Goal: Transaction & Acquisition: Download file/media

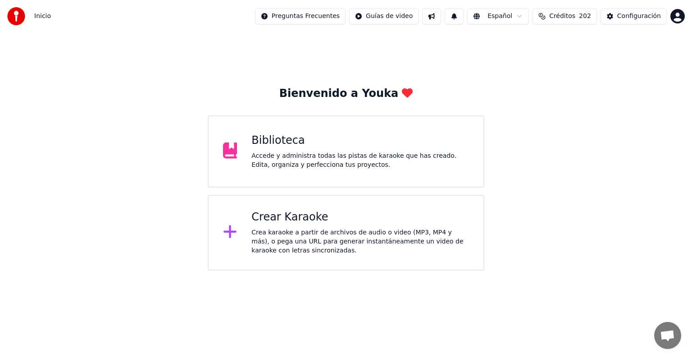
click at [364, 168] on div "Accede y administra todas las pistas de karaoke que has creado. Edita, organiza…" at bounding box center [360, 160] width 218 height 18
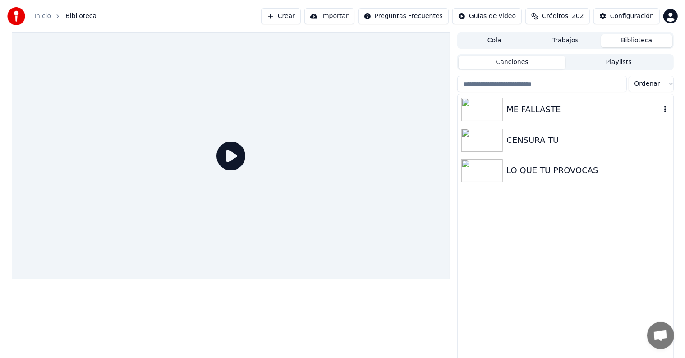
click at [503, 108] on div at bounding box center [483, 109] width 45 height 23
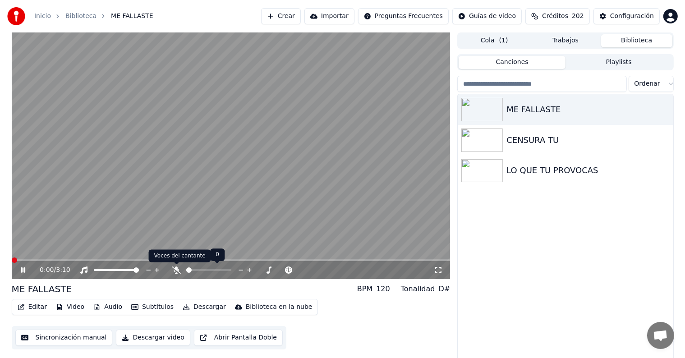
click at [175, 269] on icon at bounding box center [176, 269] width 9 height 7
click at [55, 260] on span at bounding box center [231, 260] width 439 height 2
click at [206, 261] on div "0:19 / 3:10" at bounding box center [231, 270] width 439 height 18
click at [200, 256] on video at bounding box center [231, 155] width 439 height 247
click at [201, 260] on span at bounding box center [231, 260] width 439 height 2
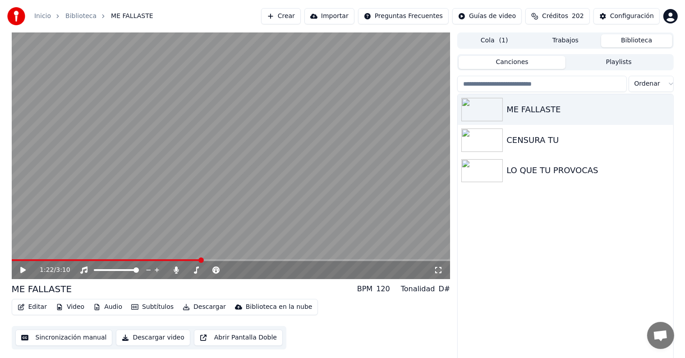
click at [186, 205] on video at bounding box center [231, 155] width 439 height 247
click at [23, 269] on icon at bounding box center [23, 269] width 5 height 5
click at [73, 339] on button "Sincronización manual" at bounding box center [63, 337] width 97 height 16
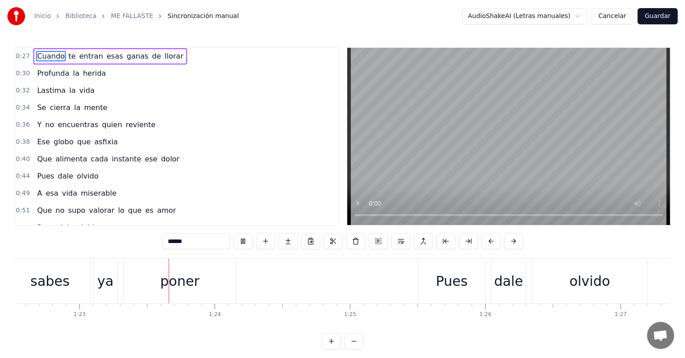
scroll to position [0, 11169]
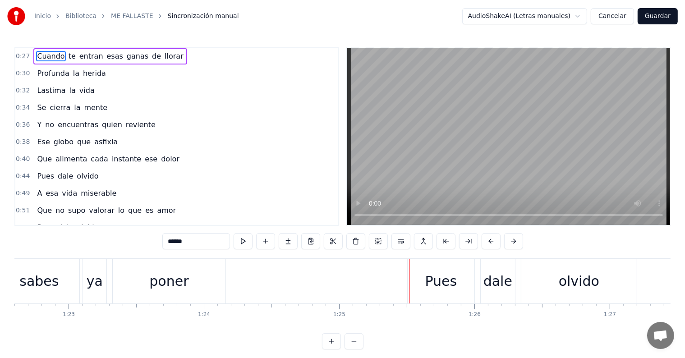
click at [57, 172] on span "dale" at bounding box center [65, 176] width 17 height 10
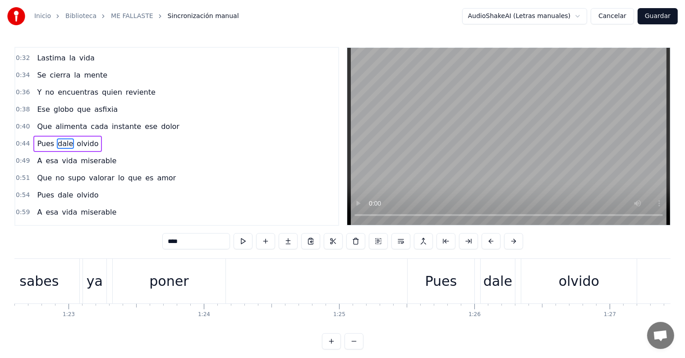
scroll to position [36, 0]
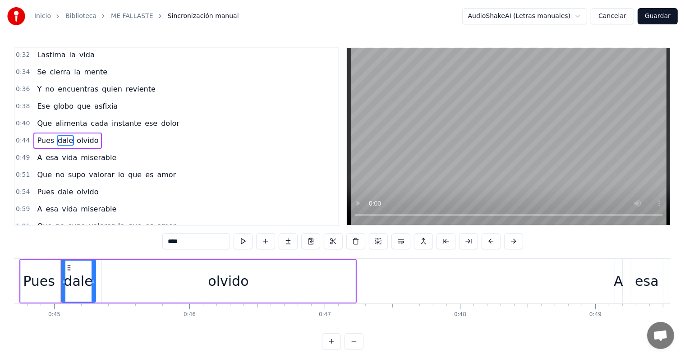
click at [41, 136] on span "Pues" at bounding box center [45, 140] width 19 height 10
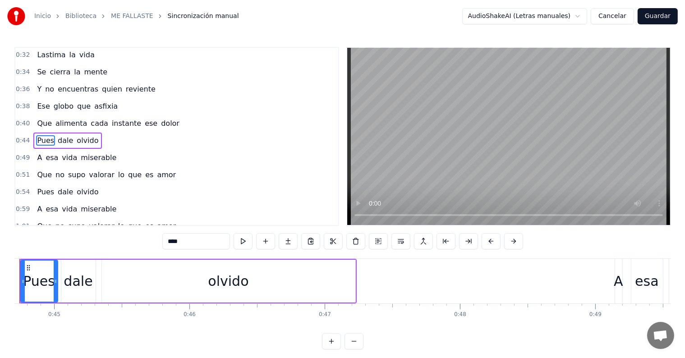
scroll to position [0, 6004]
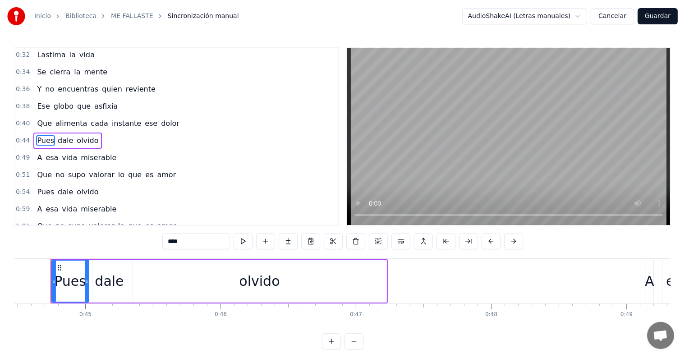
click at [41, 136] on span "Pues" at bounding box center [45, 140] width 19 height 10
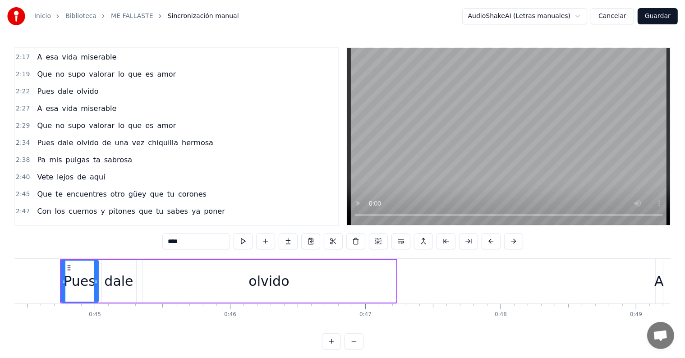
scroll to position [410, 0]
click at [39, 172] on span "Vete" at bounding box center [45, 177] width 18 height 10
type input "****"
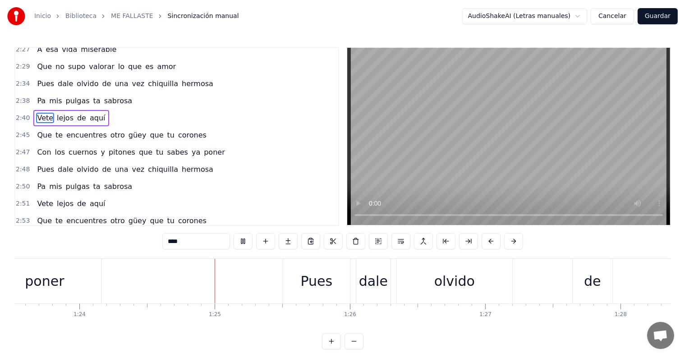
scroll to position [0, 11379]
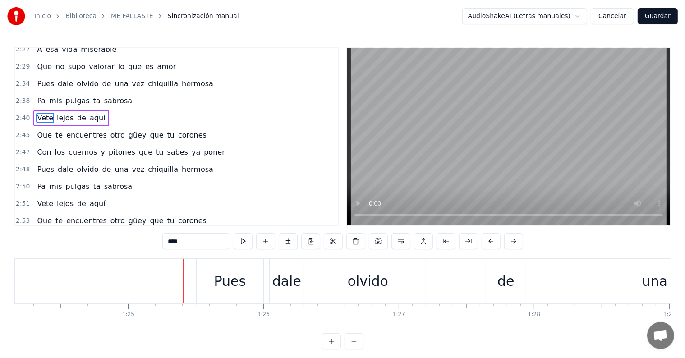
click at [238, 278] on div "Pues" at bounding box center [230, 281] width 32 height 20
click at [183, 278] on div at bounding box center [183, 281] width 0 height 45
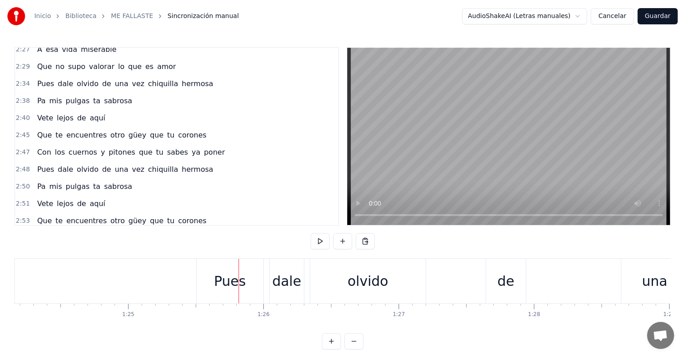
click at [238, 278] on div at bounding box center [238, 281] width 0 height 45
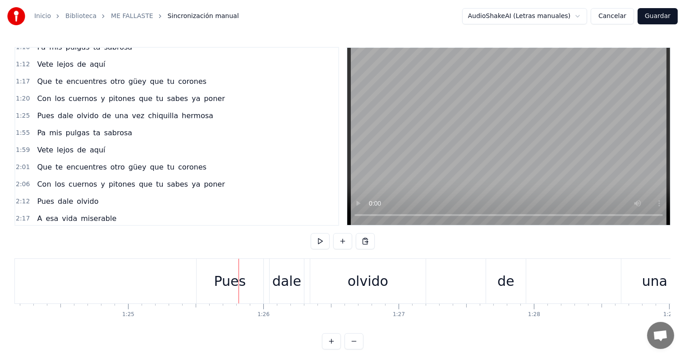
scroll to position [218, 0]
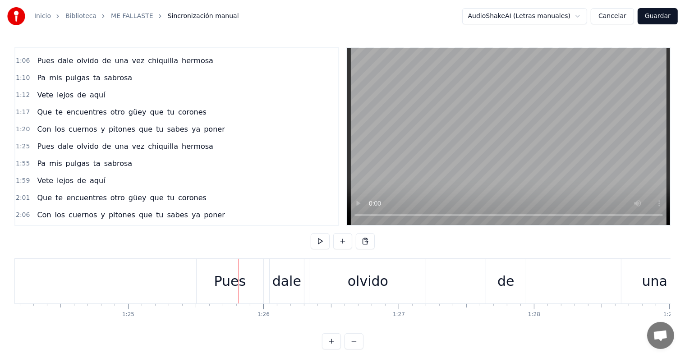
click at [236, 280] on div "Pues" at bounding box center [230, 281] width 32 height 20
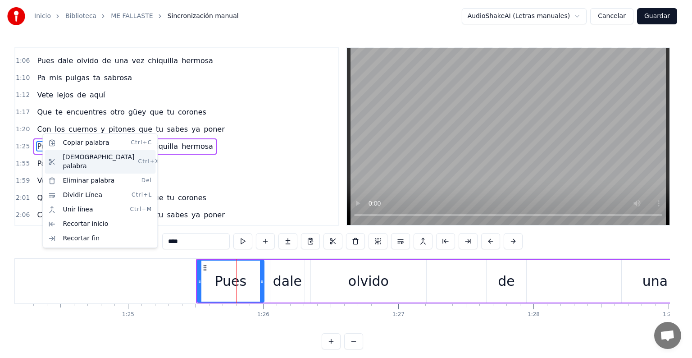
click at [95, 155] on div "Cortar palabra Ctrl+X" at bounding box center [100, 161] width 111 height 23
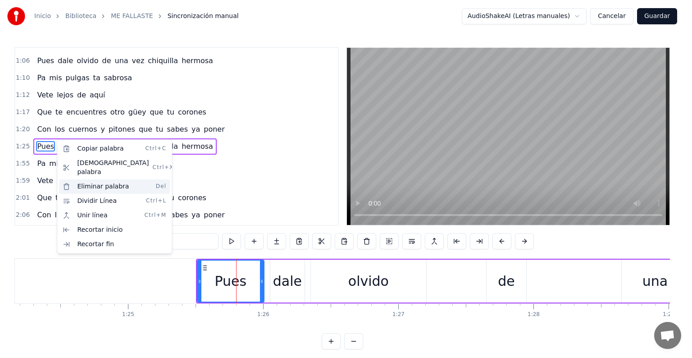
click at [99, 179] on div "Eliminar palabra Del" at bounding box center [114, 186] width 111 height 14
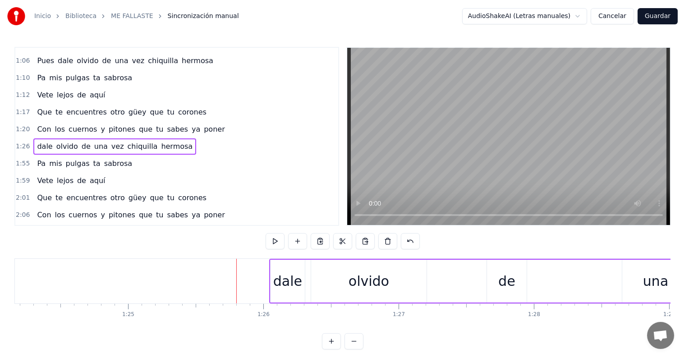
click at [43, 141] on span "dale" at bounding box center [44, 146] width 17 height 10
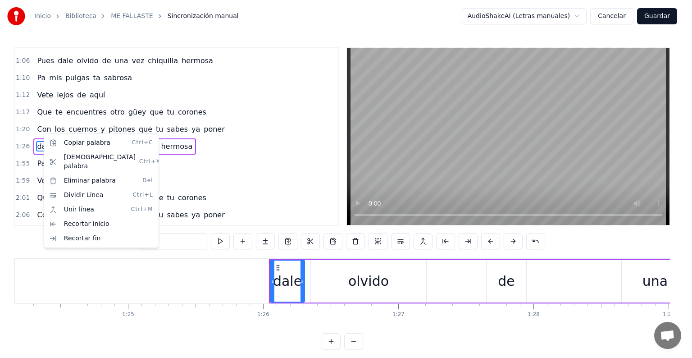
click at [418, 23] on html "Inicio Biblioteca ME FALLASTE Sincronización manual AudioShakeAI (Letras manual…" at bounding box center [346, 182] width 692 height 364
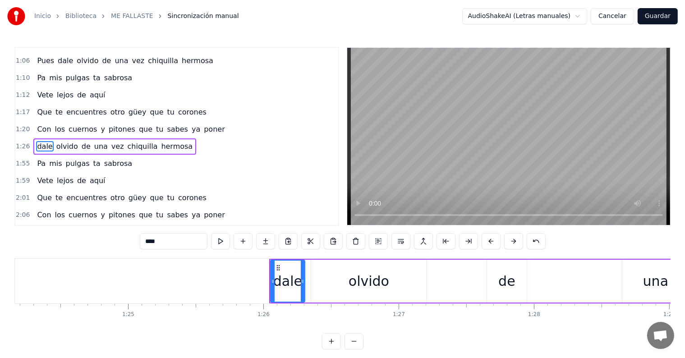
click at [44, 107] on span "Que" at bounding box center [44, 112] width 17 height 10
type input "***"
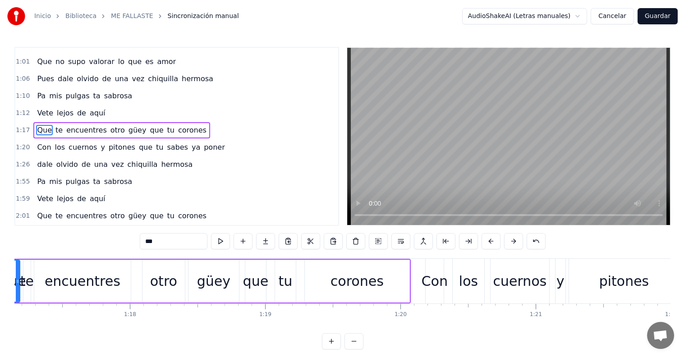
scroll to position [0, 10374]
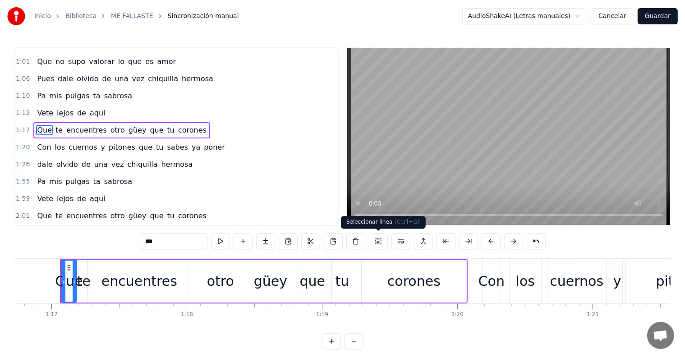
click at [377, 239] on button at bounding box center [378, 241] width 19 height 16
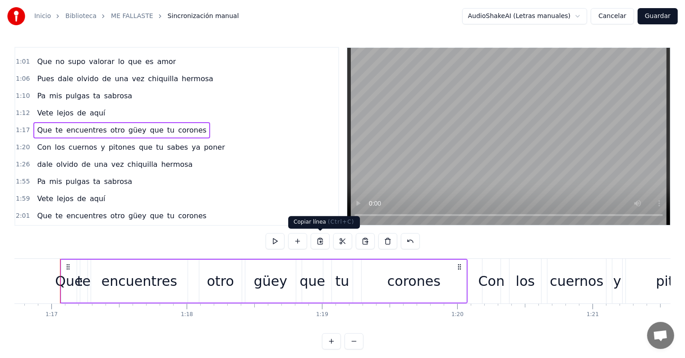
click at [317, 240] on button at bounding box center [320, 241] width 19 height 16
click at [46, 159] on span "dale" at bounding box center [44, 164] width 17 height 10
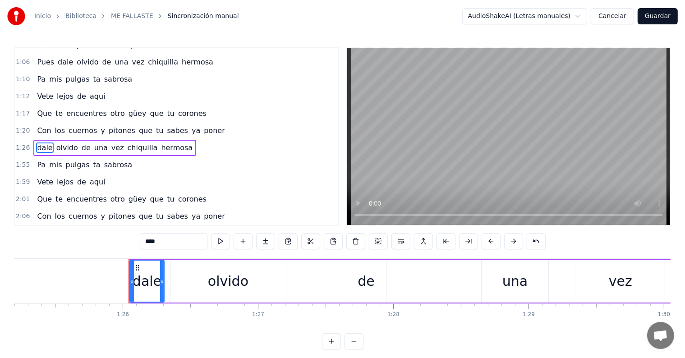
scroll to position [0, 11589]
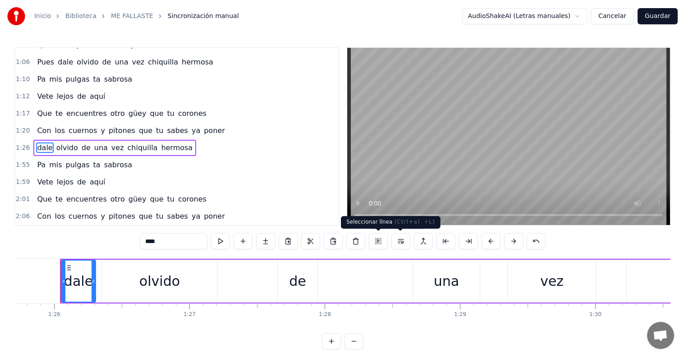
click at [384, 240] on button at bounding box center [378, 241] width 19 height 16
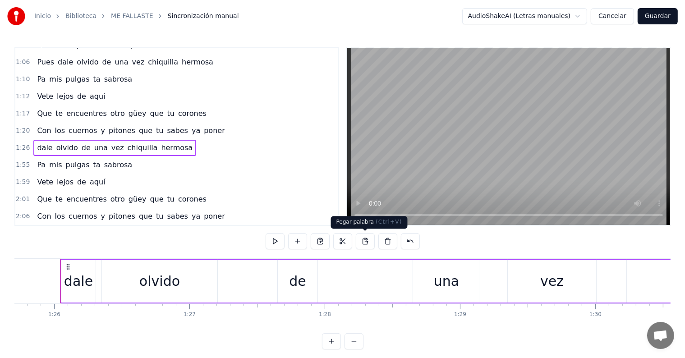
click at [363, 240] on button at bounding box center [365, 241] width 19 height 16
click at [384, 239] on button at bounding box center [387, 241] width 19 height 16
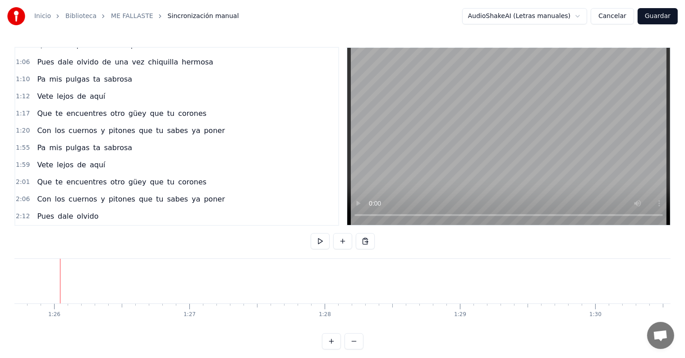
click at [41, 108] on span "Que" at bounding box center [44, 113] width 17 height 10
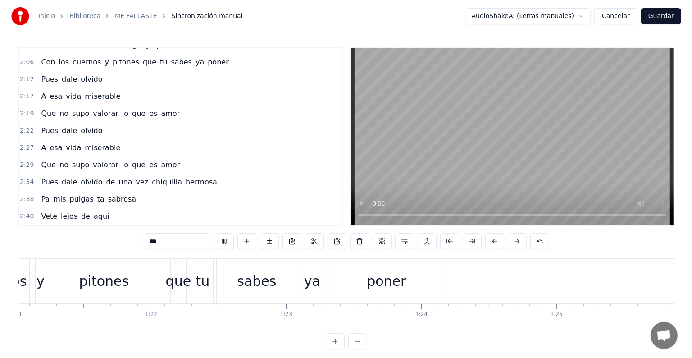
scroll to position [0, 10970]
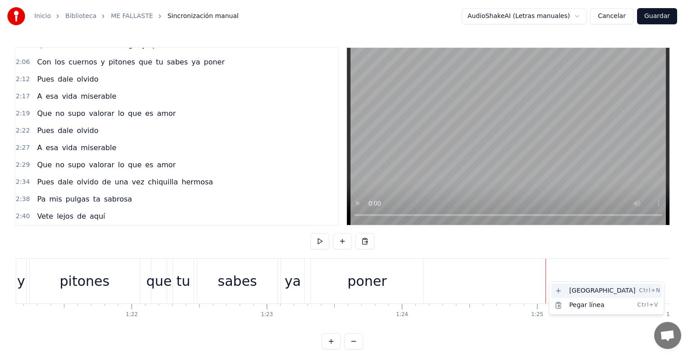
click at [557, 289] on div "Nueva línea Ctrl+N" at bounding box center [606, 290] width 111 height 14
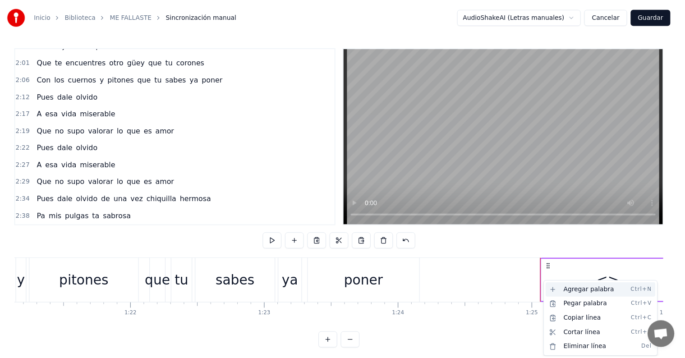
scroll to position [370, 0]
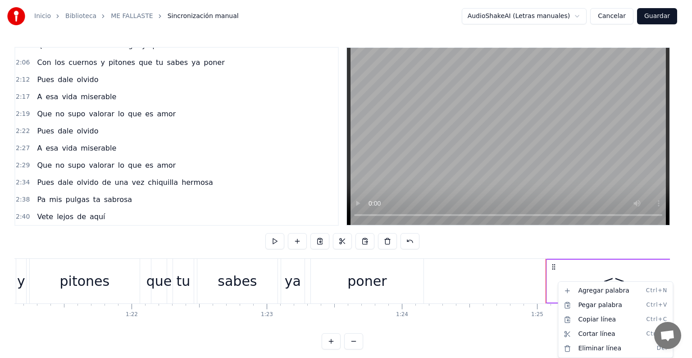
click at [527, 284] on html "Inicio Biblioteca ME FALLASTE Sincronización manual AudioShakeAI (Letras manual…" at bounding box center [346, 182] width 692 height 364
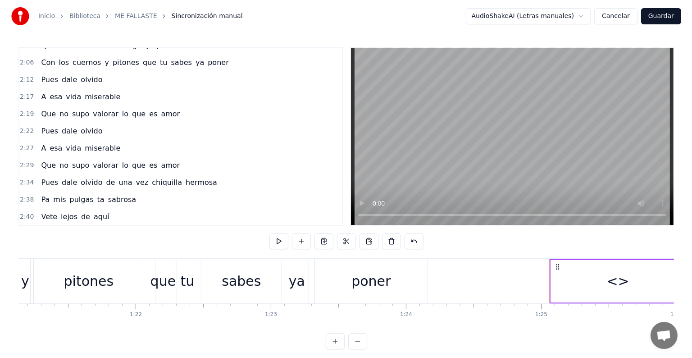
scroll to position [354, 0]
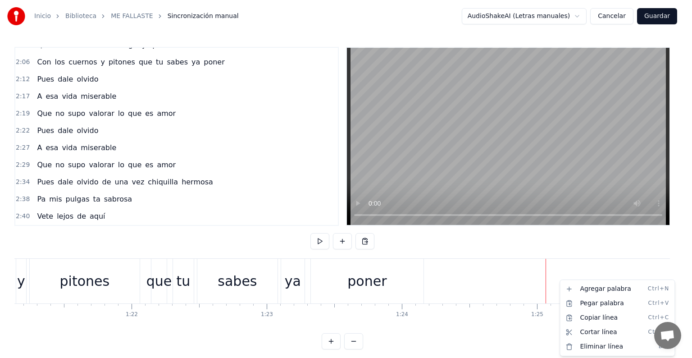
click at [544, 281] on html "Inicio Biblioteca ME FALLASTE Sincronización manual AudioShakeAI (Letras manual…" at bounding box center [346, 182] width 692 height 364
click at [54, 57] on span "los" at bounding box center [60, 62] width 12 height 10
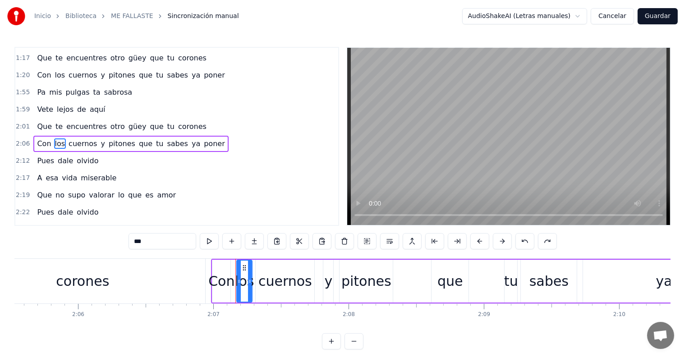
scroll to position [0, 17149]
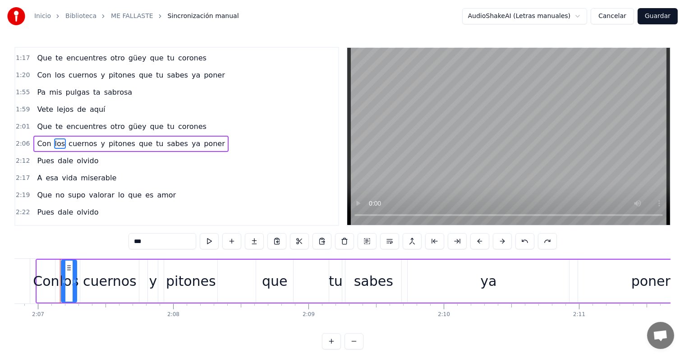
click at [38, 121] on span "Que" at bounding box center [44, 126] width 17 height 10
type input "***"
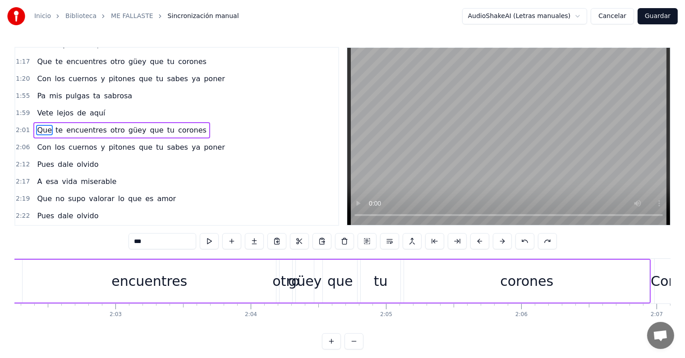
scroll to position [0, 16343]
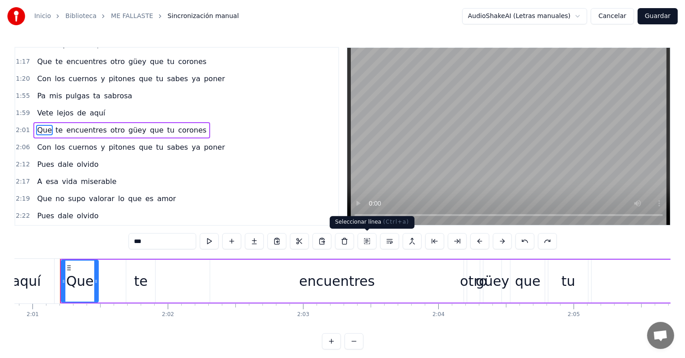
click at [362, 242] on button at bounding box center [366, 241] width 19 height 16
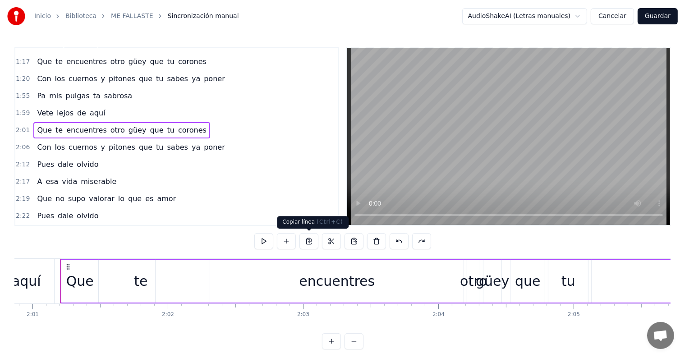
click at [312, 244] on button at bounding box center [308, 241] width 19 height 16
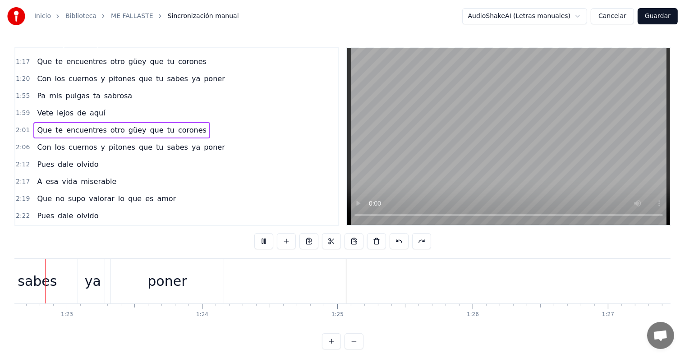
scroll to position [0, 11134]
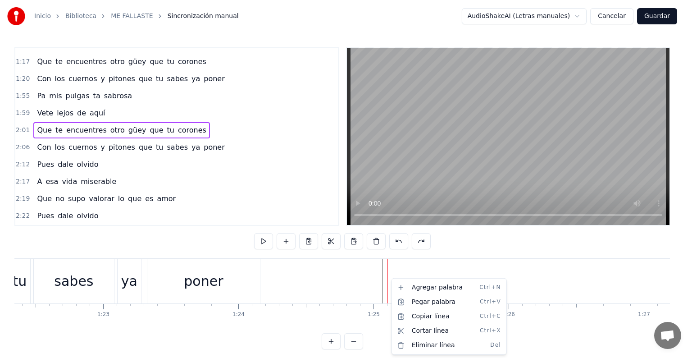
click at [380, 271] on html "Inicio Biblioteca ME FALLASTE Sincronización manual AudioShakeAI (Letras manual…" at bounding box center [346, 182] width 692 height 364
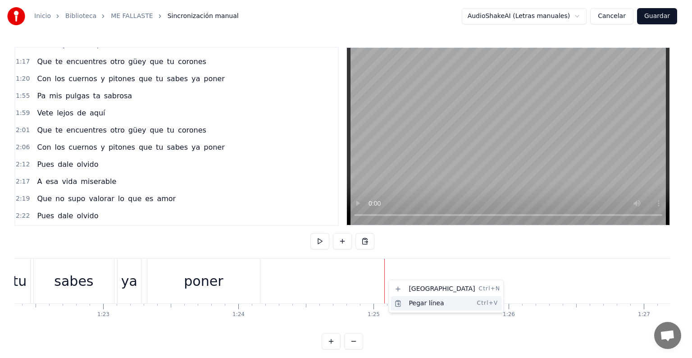
click at [413, 303] on div "Pegar línea Ctrl+V" at bounding box center [446, 303] width 111 height 14
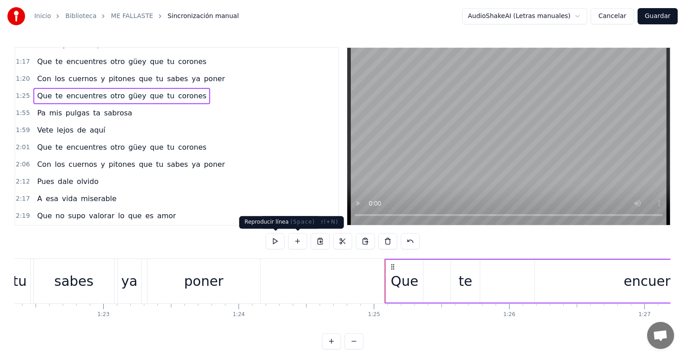
click at [279, 242] on button at bounding box center [274, 241] width 19 height 16
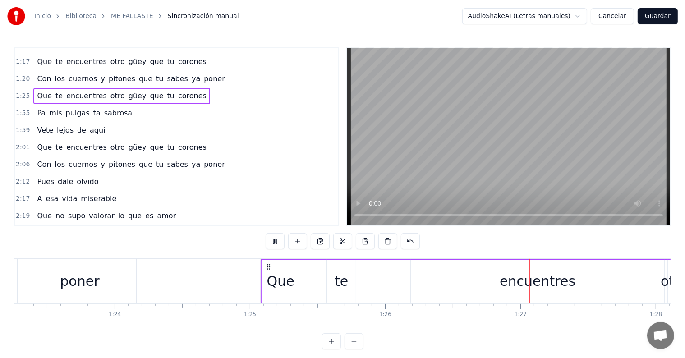
click at [279, 242] on button at bounding box center [274, 241] width 19 height 16
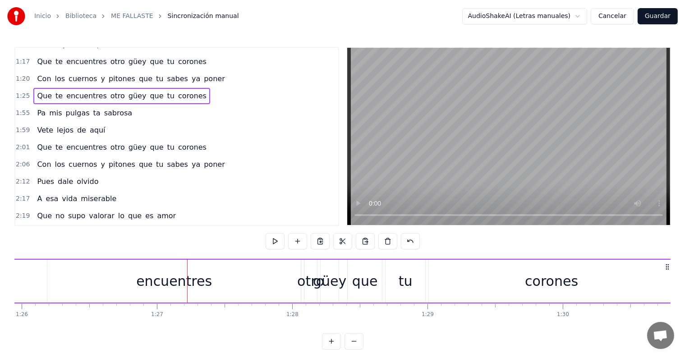
scroll to position [0, 11714]
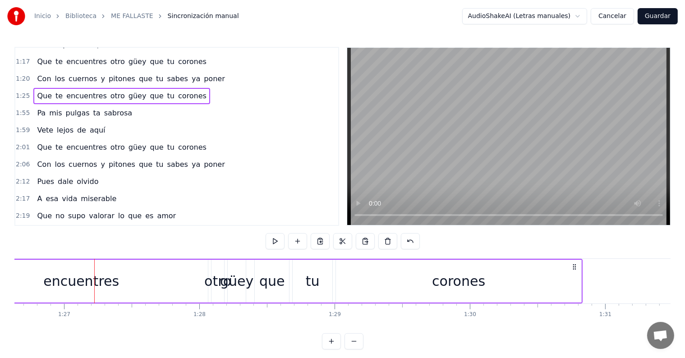
click at [579, 285] on div "corones" at bounding box center [458, 281] width 245 height 43
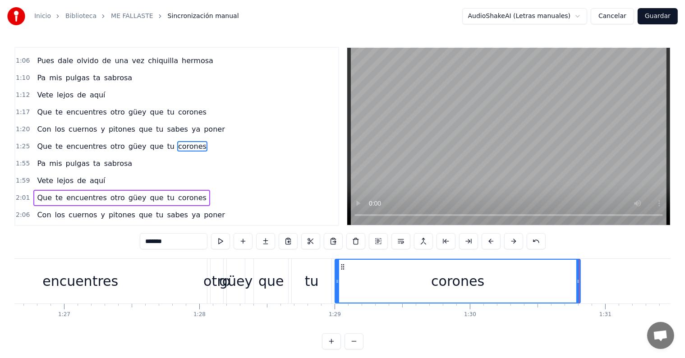
scroll to position [14, 0]
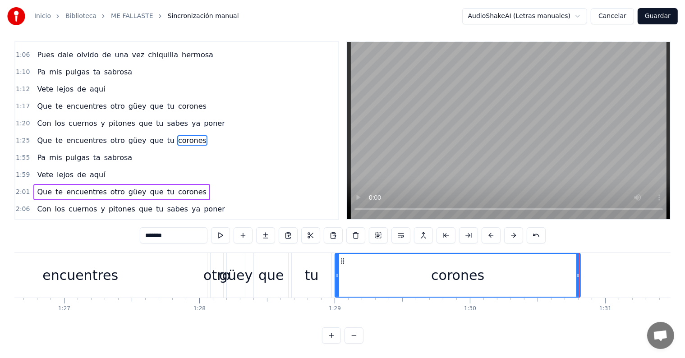
click at [350, 332] on button at bounding box center [353, 335] width 19 height 16
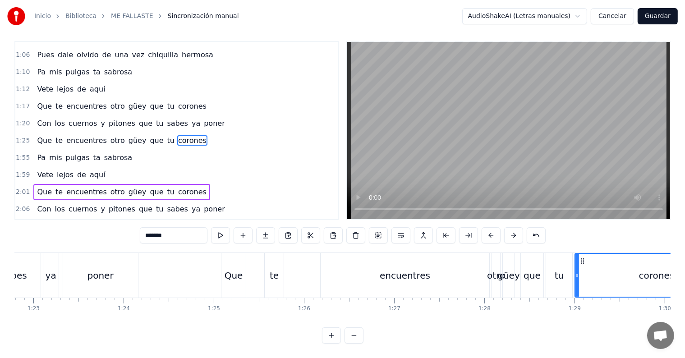
scroll to position [0, 7473]
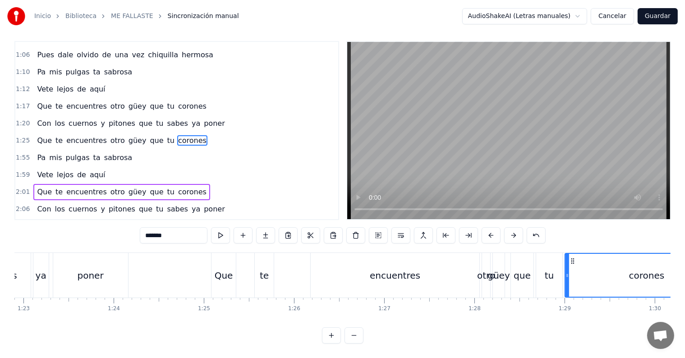
click at [215, 267] on div "Que" at bounding box center [223, 275] width 24 height 45
type input "***"
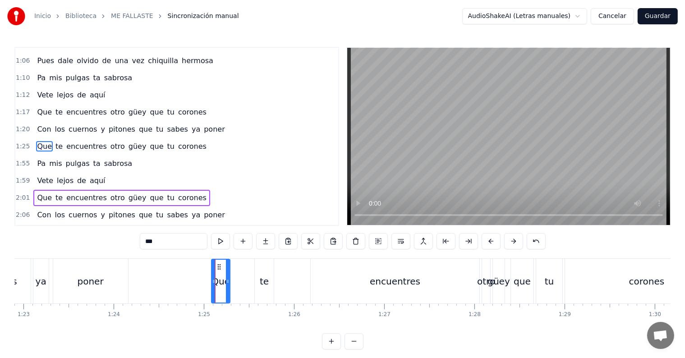
drag, startPoint x: 234, startPoint y: 278, endPoint x: 229, endPoint y: 279, distance: 5.9
click at [229, 279] on icon at bounding box center [228, 281] width 4 height 7
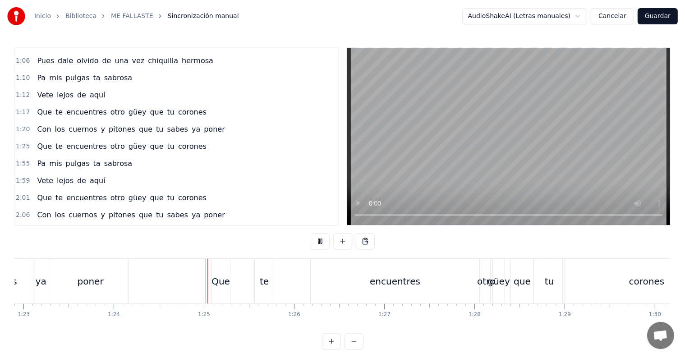
scroll to position [14, 0]
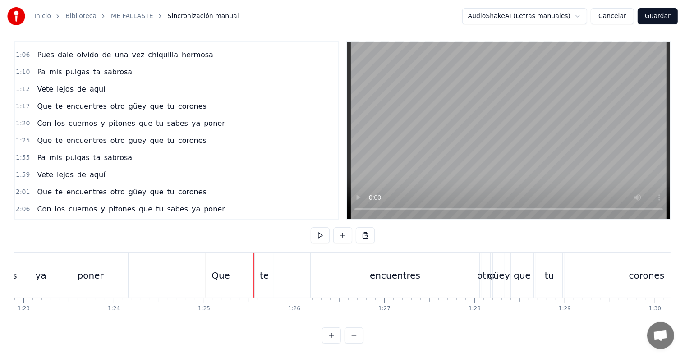
click at [260, 263] on div "te" at bounding box center [264, 275] width 19 height 45
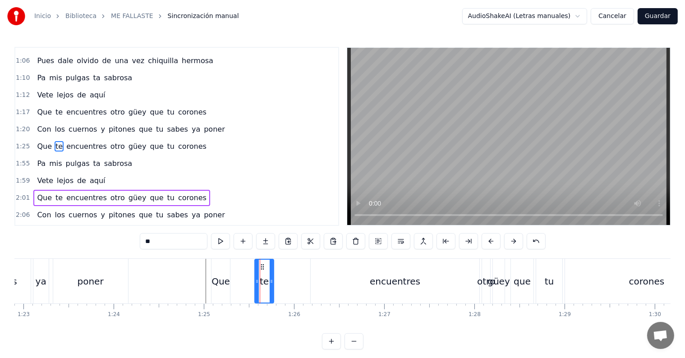
click at [226, 281] on div "Que" at bounding box center [220, 281] width 18 height 14
click at [225, 279] on icon at bounding box center [224, 281] width 4 height 7
click at [262, 279] on div "te" at bounding box center [264, 281] width 9 height 14
type input "**"
drag, startPoint x: 263, startPoint y: 279, endPoint x: 243, endPoint y: 279, distance: 19.4
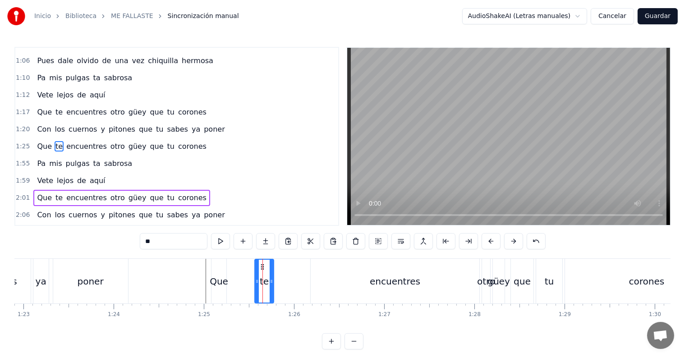
click at [243, 279] on div "Que te encuentres otro güey que tu corones" at bounding box center [470, 281] width 519 height 45
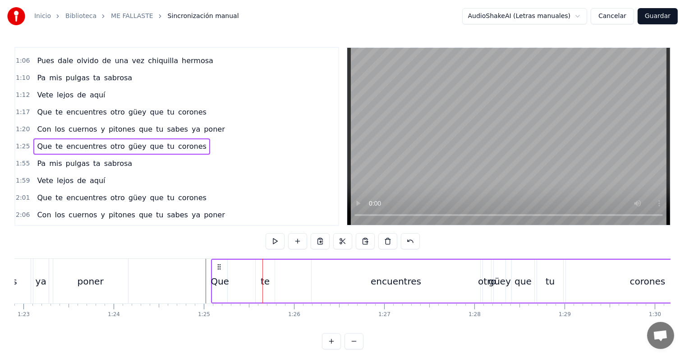
drag, startPoint x: 265, startPoint y: 280, endPoint x: 247, endPoint y: 281, distance: 18.5
click at [247, 281] on div "Que te encuentres otro güey que tu corones" at bounding box center [470, 281] width 519 height 45
click at [261, 279] on div "te" at bounding box center [265, 281] width 9 height 14
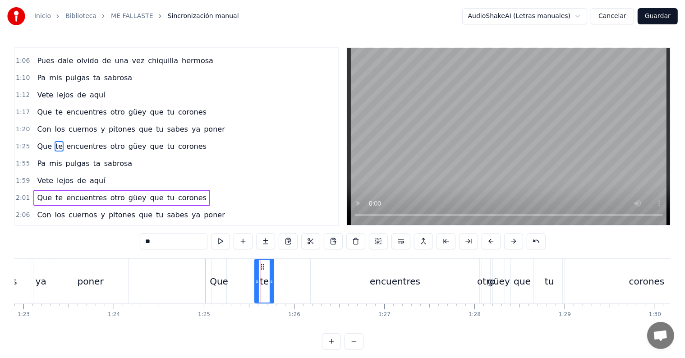
drag, startPoint x: 266, startPoint y: 281, endPoint x: 251, endPoint y: 280, distance: 14.9
click at [247, 281] on div "Que te encuentres otro güey que tu corones" at bounding box center [470, 281] width 519 height 45
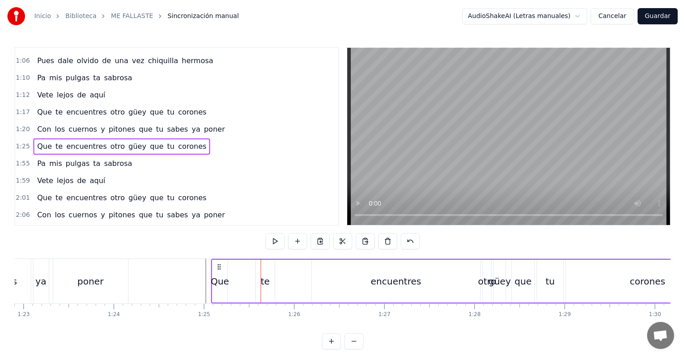
click at [261, 280] on div "te" at bounding box center [265, 281] width 9 height 14
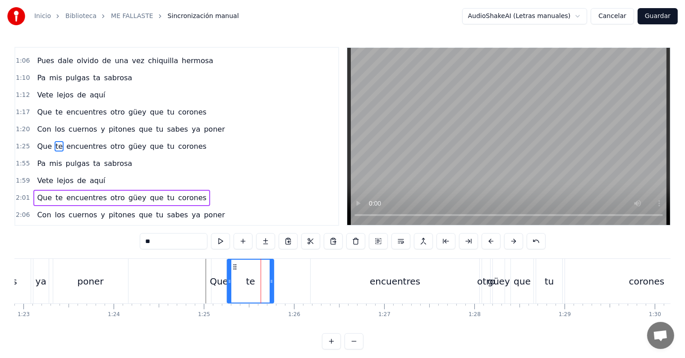
drag, startPoint x: 261, startPoint y: 280, endPoint x: 229, endPoint y: 280, distance: 32.0
click at [229, 280] on icon at bounding box center [230, 281] width 4 height 7
drag, startPoint x: 271, startPoint y: 279, endPoint x: 246, endPoint y: 279, distance: 24.8
click at [246, 279] on icon at bounding box center [247, 281] width 4 height 7
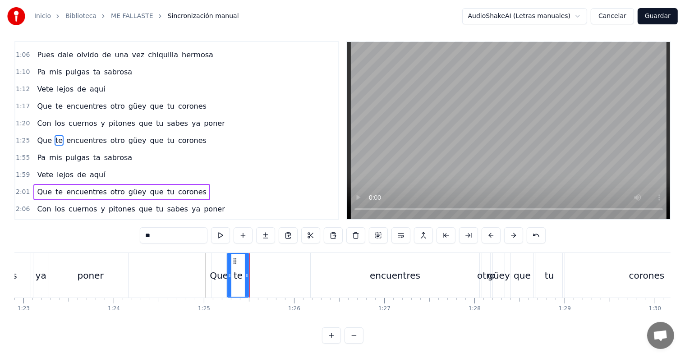
click at [377, 269] on div "encuentres" at bounding box center [395, 276] width 50 height 14
type input "**********"
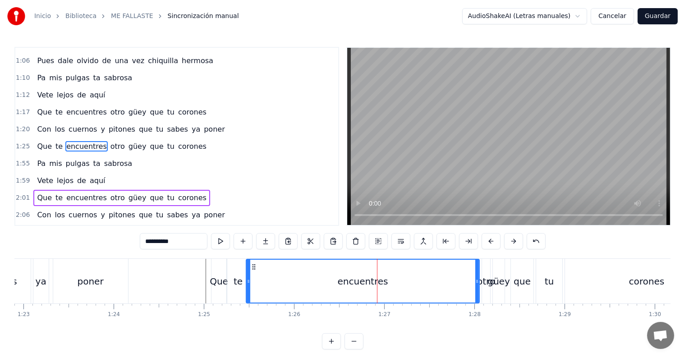
drag, startPoint x: 312, startPoint y: 284, endPoint x: 248, endPoint y: 290, distance: 64.7
click at [248, 290] on div at bounding box center [249, 281] width 4 height 43
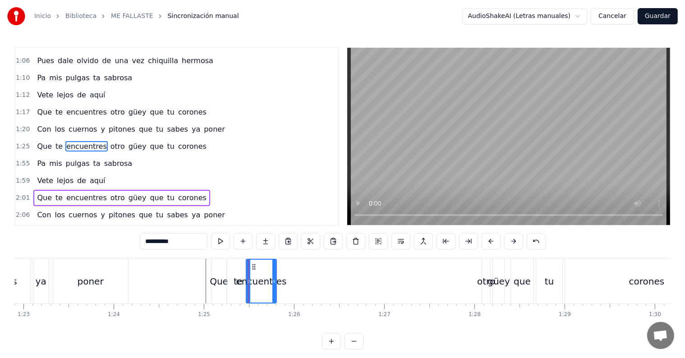
drag, startPoint x: 477, startPoint y: 274, endPoint x: 274, endPoint y: 296, distance: 203.9
click at [274, 296] on div at bounding box center [274, 281] width 4 height 43
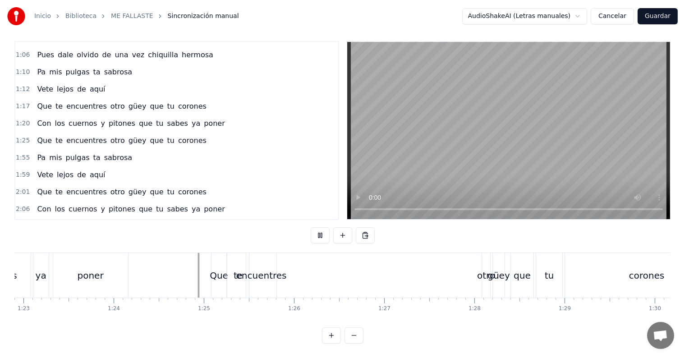
scroll to position [14, 0]
click at [486, 269] on div "otro" at bounding box center [486, 276] width 18 height 14
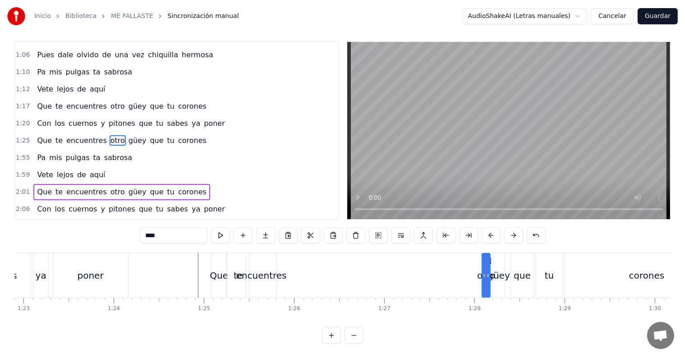
scroll to position [0, 0]
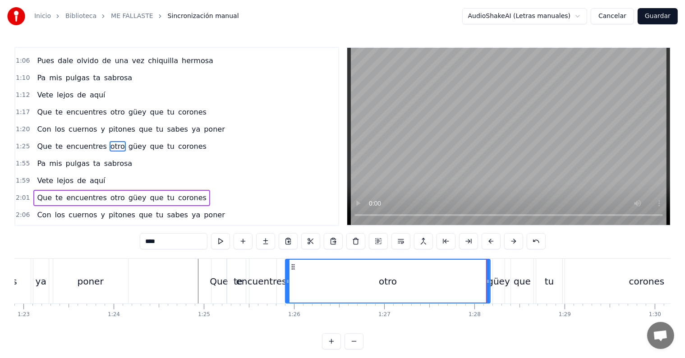
drag, startPoint x: 477, startPoint y: 281, endPoint x: 287, endPoint y: 287, distance: 189.8
click at [287, 287] on div at bounding box center [288, 281] width 4 height 43
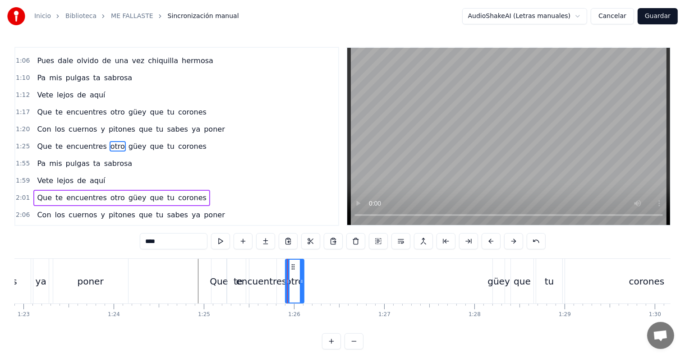
drag, startPoint x: 487, startPoint y: 275, endPoint x: 302, endPoint y: 293, distance: 185.7
click at [302, 293] on div at bounding box center [302, 281] width 4 height 43
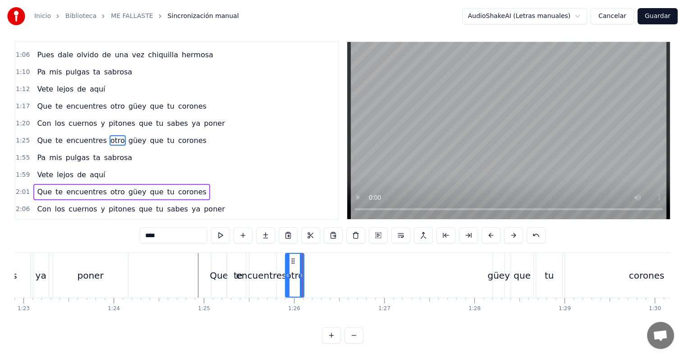
click at [622, 18] on button "Cancelar" at bounding box center [611, 16] width 43 height 16
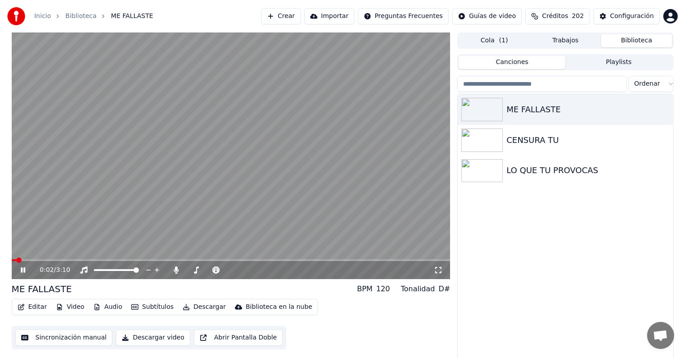
click at [30, 271] on icon at bounding box center [29, 269] width 21 height 7
click at [301, 19] on button "Crear" at bounding box center [281, 16] width 40 height 16
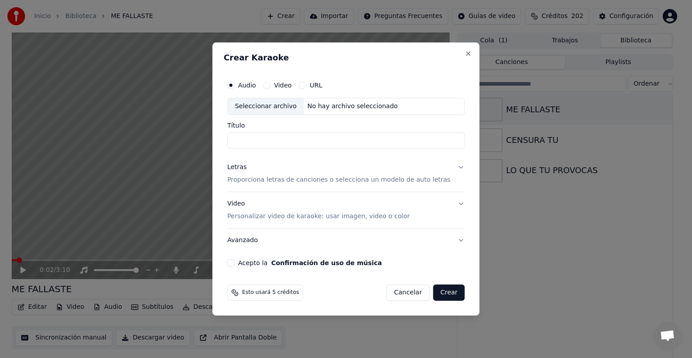
click at [297, 107] on div "Seleccionar archivo" at bounding box center [266, 106] width 76 height 16
type input "**********"
click at [308, 138] on input "**********" at bounding box center [346, 140] width 238 height 16
click at [445, 166] on button "Letras Proporciona letras de canciones o selecciona un modelo de auto letras" at bounding box center [346, 173] width 238 height 36
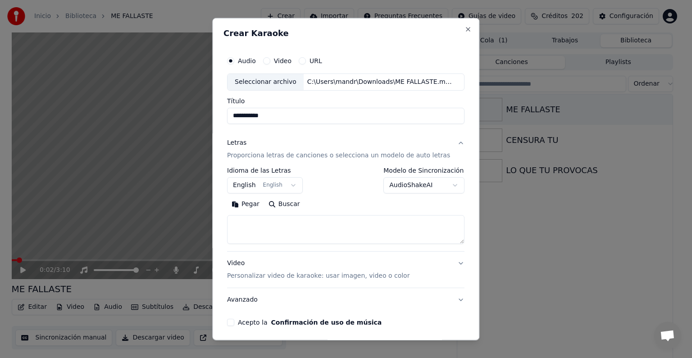
click at [279, 188] on button "English English" at bounding box center [265, 185] width 76 height 16
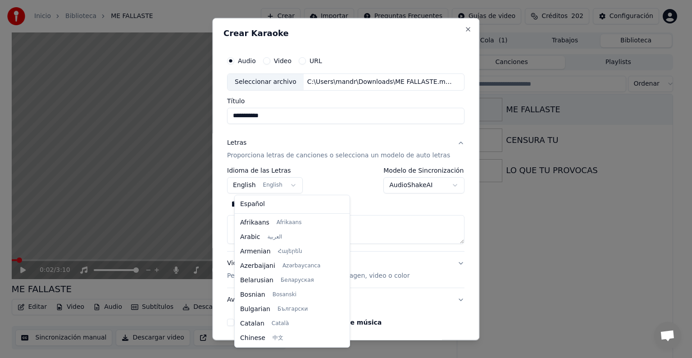
scroll to position [72, 0]
select select "**"
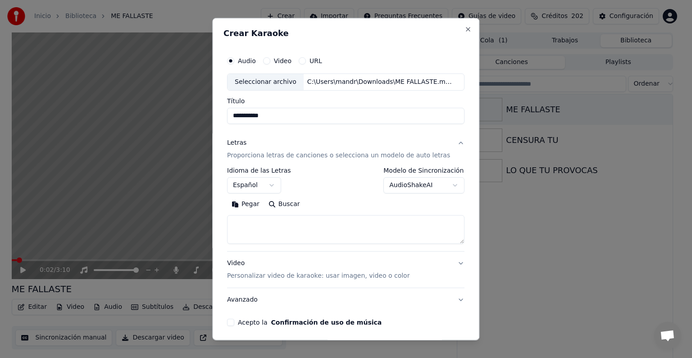
click at [288, 223] on textarea at bounding box center [346, 229] width 238 height 29
click at [249, 204] on button "Pegar" at bounding box center [245, 204] width 37 height 14
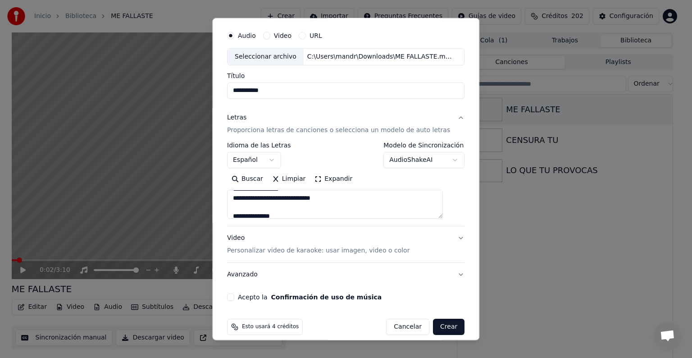
scroll to position [34, 0]
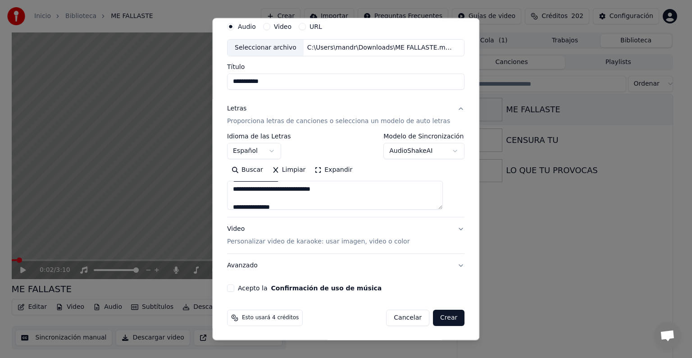
click at [445, 226] on button "Video Personalizar video de karaoke: usar imagen, video o color" at bounding box center [346, 235] width 238 height 36
type textarea "**********"
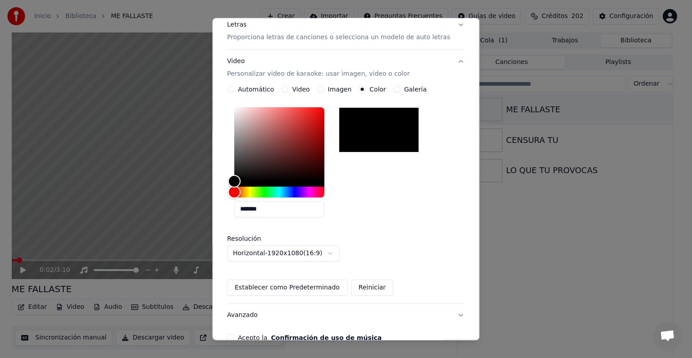
scroll to position [168, 0]
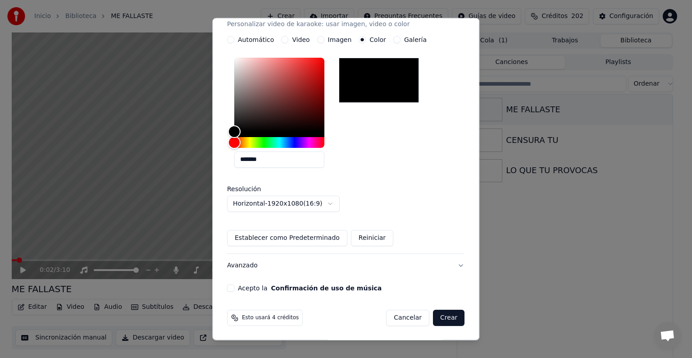
click at [234, 290] on button "Acepto la Confirmación de uso de música" at bounding box center [230, 287] width 7 height 7
click at [433, 318] on button "Crear" at bounding box center [449, 318] width 32 height 16
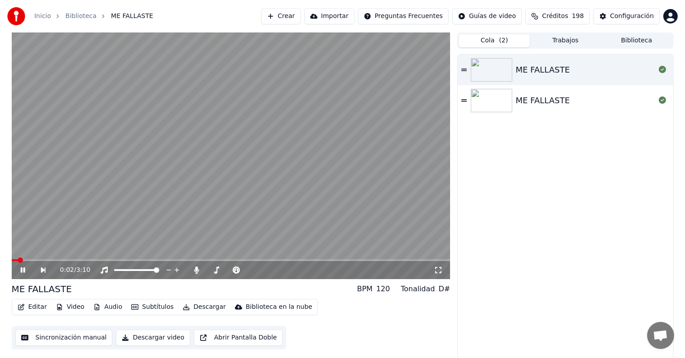
click at [481, 36] on button "Cola ( 2 )" at bounding box center [493, 40] width 71 height 13
click at [141, 257] on video at bounding box center [231, 155] width 439 height 247
click at [146, 259] on video at bounding box center [231, 155] width 439 height 247
click at [153, 260] on span at bounding box center [231, 260] width 439 height 2
click at [181, 260] on span at bounding box center [231, 260] width 439 height 2
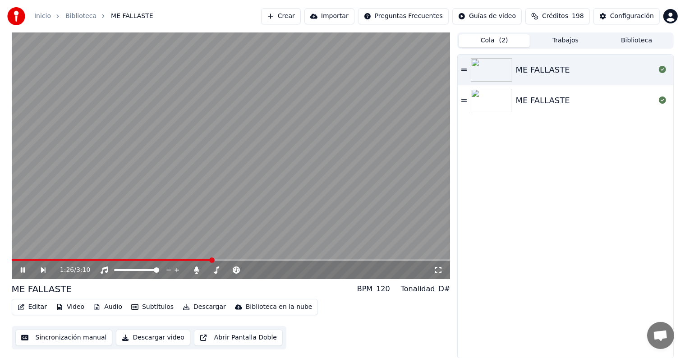
click at [19, 268] on icon at bounding box center [29, 269] width 21 height 7
click at [565, 41] on button "Trabajos" at bounding box center [565, 40] width 71 height 13
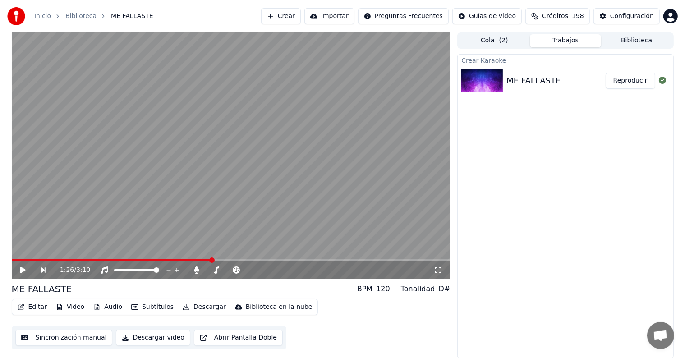
click at [554, 81] on div "ME FALLASTE" at bounding box center [533, 80] width 54 height 13
click at [644, 81] on button "Reproducir" at bounding box center [630, 81] width 50 height 16
click at [143, 258] on video at bounding box center [231, 155] width 439 height 247
click at [145, 259] on span at bounding box center [231, 260] width 439 height 2
click at [155, 233] on video at bounding box center [231, 155] width 439 height 247
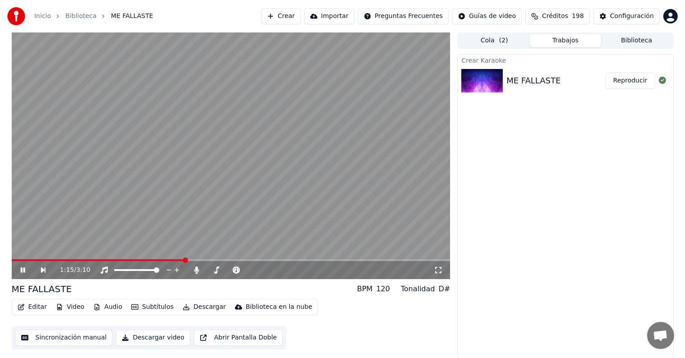
click at [186, 260] on span at bounding box center [231, 260] width 439 height 2
click at [200, 260] on span at bounding box center [231, 260] width 439 height 2
click at [243, 212] on video at bounding box center [231, 155] width 439 height 247
click at [631, 38] on button "Biblioteca" at bounding box center [636, 40] width 71 height 13
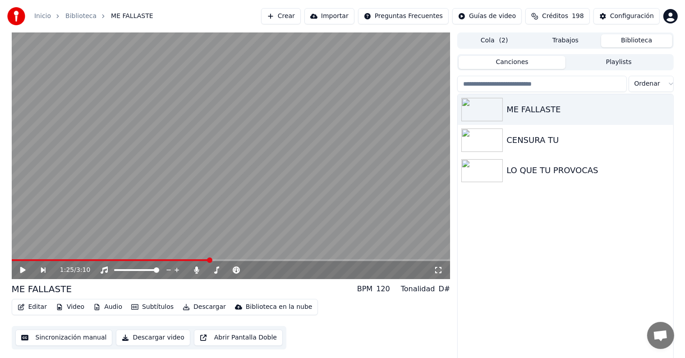
click at [501, 37] on span "( 2 )" at bounding box center [503, 40] width 9 height 9
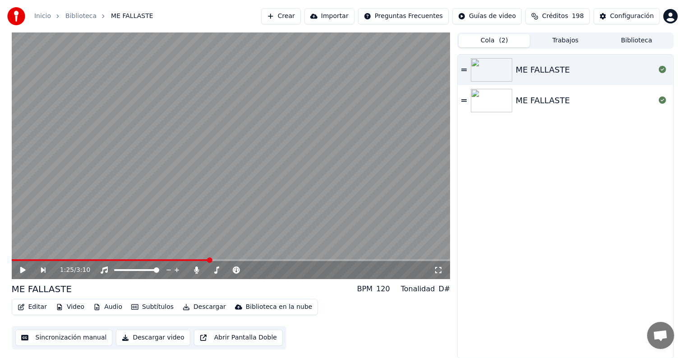
click at [573, 38] on button "Trabajos" at bounding box center [565, 40] width 71 height 13
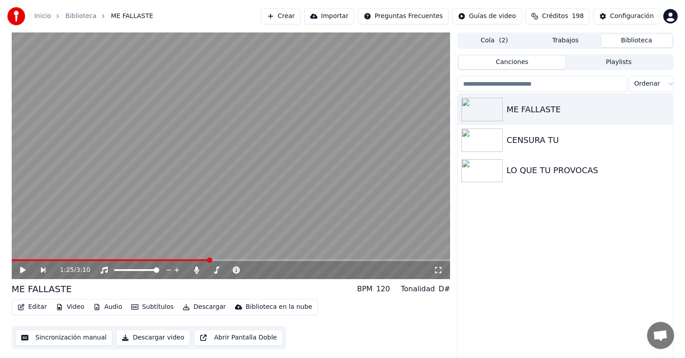
click at [615, 38] on button "Biblioteca" at bounding box center [636, 40] width 71 height 13
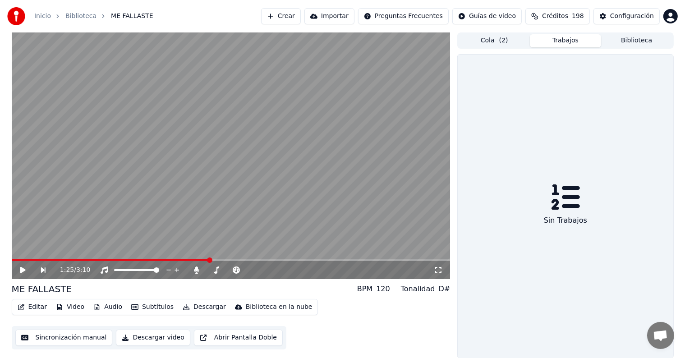
click at [552, 38] on button "Trabajos" at bounding box center [565, 40] width 71 height 13
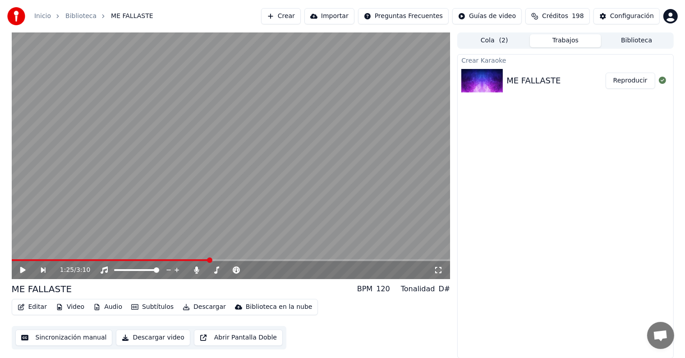
click at [503, 44] on span "( 2 )" at bounding box center [503, 40] width 9 height 9
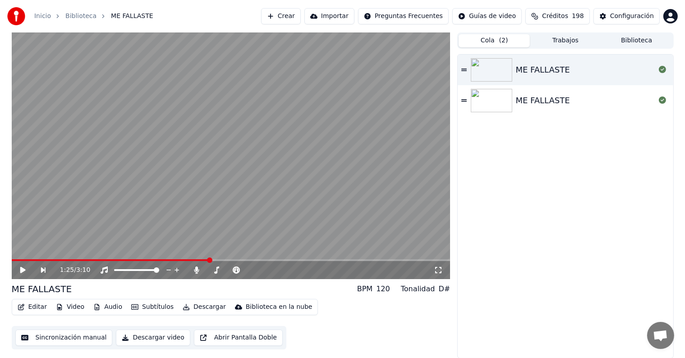
click at [635, 41] on button "Biblioteca" at bounding box center [636, 40] width 71 height 13
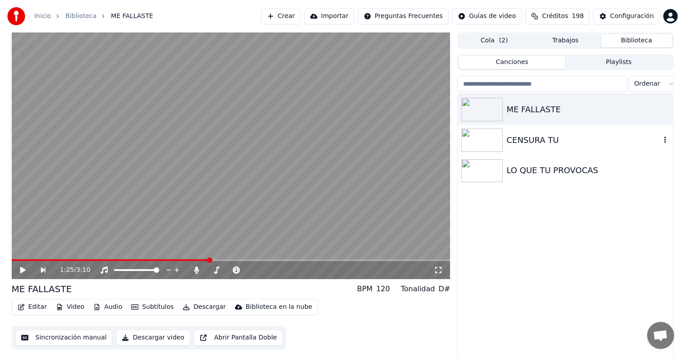
click at [575, 139] on div "CENSURA TU" at bounding box center [583, 140] width 154 height 13
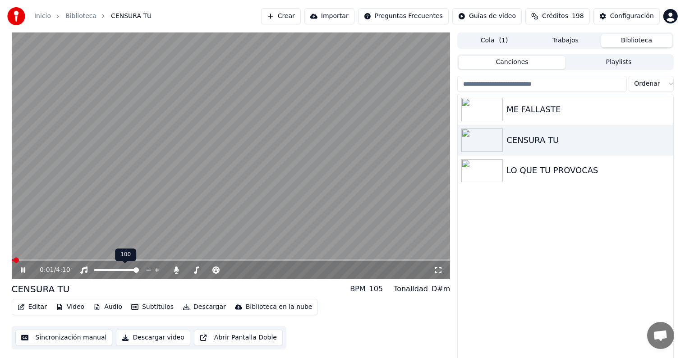
click at [115, 258] on video at bounding box center [231, 155] width 439 height 247
click at [142, 257] on video at bounding box center [231, 155] width 439 height 247
click at [146, 260] on span at bounding box center [231, 260] width 439 height 2
click at [185, 153] on video at bounding box center [231, 155] width 439 height 247
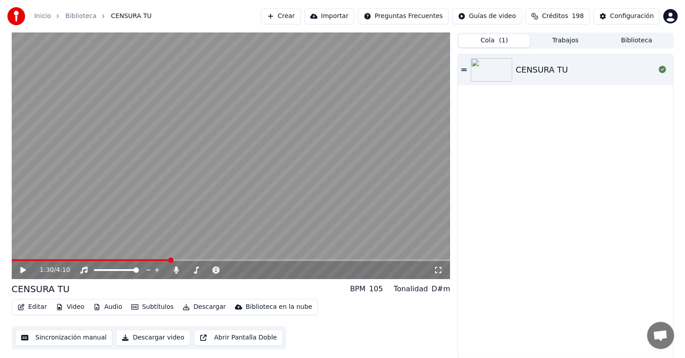
click at [517, 42] on button "Cola ( 1 )" at bounding box center [493, 40] width 71 height 13
click at [483, 43] on button "Cola ( 1 )" at bounding box center [493, 40] width 71 height 13
click at [522, 75] on div "CENSURA TU" at bounding box center [542, 70] width 52 height 13
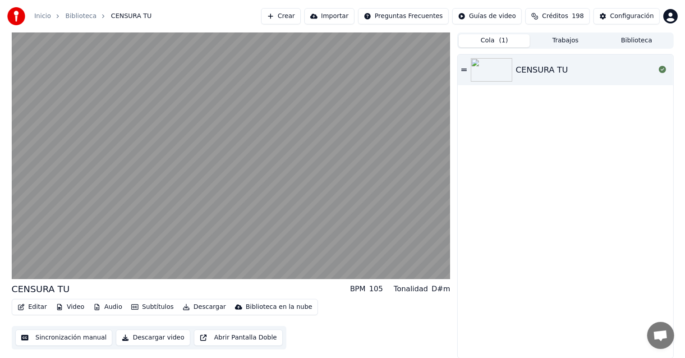
click at [557, 41] on button "Trabajos" at bounding box center [565, 40] width 71 height 13
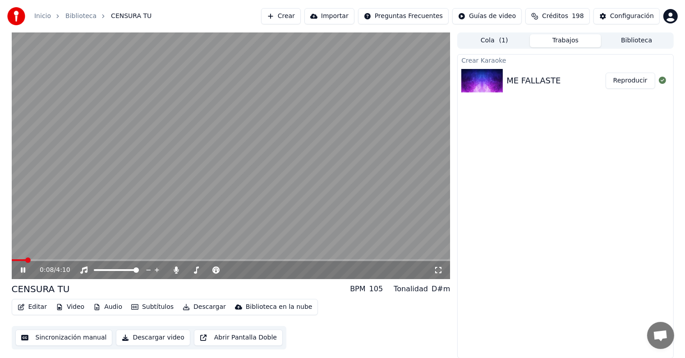
click at [255, 108] on video at bounding box center [231, 155] width 439 height 247
click at [301, 13] on button "Crear" at bounding box center [281, 16] width 40 height 16
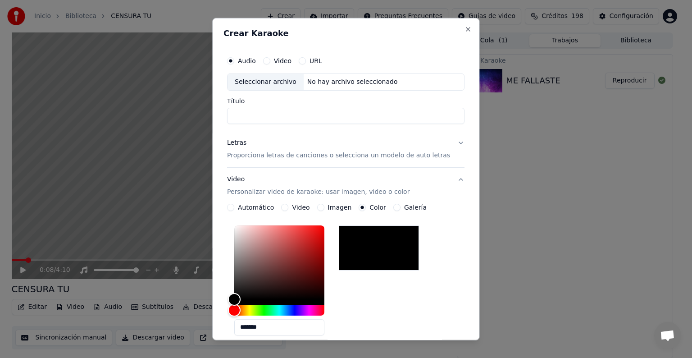
click at [281, 116] on input "Título" at bounding box center [346, 116] width 238 height 16
click at [279, 85] on div "Seleccionar archivo" at bounding box center [266, 82] width 76 height 16
click at [400, 119] on input "Título" at bounding box center [346, 116] width 238 height 16
click at [344, 118] on input "**********" at bounding box center [346, 116] width 238 height 16
type input "**********"
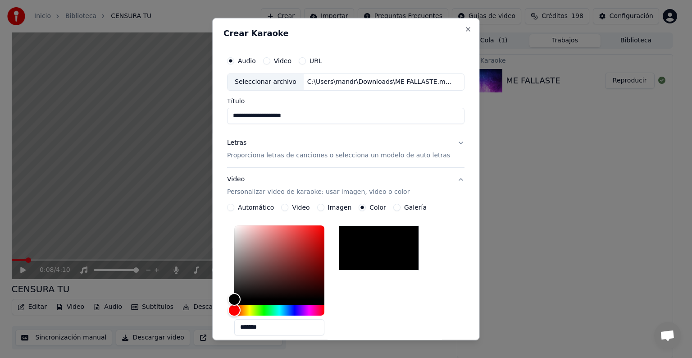
click at [448, 140] on button "Letras Proporciona letras de canciones o selecciona un modelo de auto letras" at bounding box center [346, 149] width 238 height 36
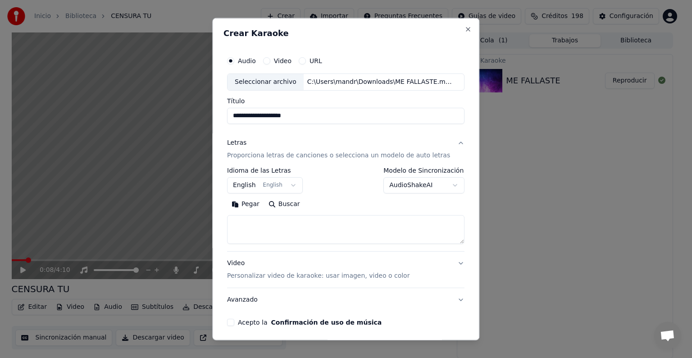
click at [350, 225] on textarea at bounding box center [346, 229] width 238 height 29
paste textarea "**********"
type textarea "**********"
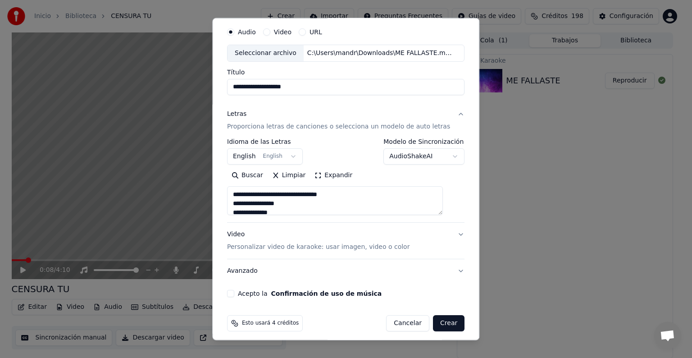
scroll to position [34, 0]
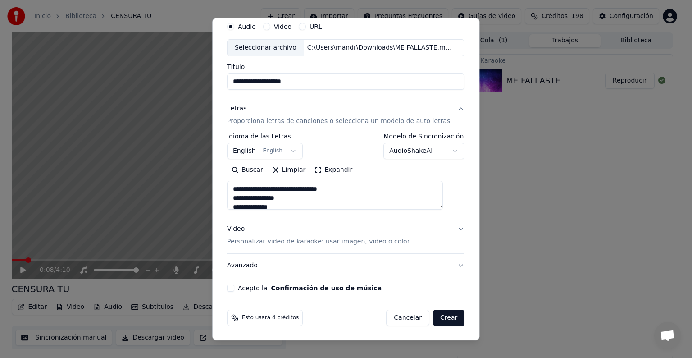
click at [252, 301] on form "**********" at bounding box center [346, 171] width 245 height 315
click at [234, 292] on div "**********" at bounding box center [346, 154] width 245 height 281
click at [236, 292] on div "**********" at bounding box center [346, 154] width 245 height 281
click at [242, 282] on div "**********" at bounding box center [346, 154] width 245 height 281
click at [241, 291] on div "Acepto la Confirmación de uso de música" at bounding box center [346, 287] width 238 height 7
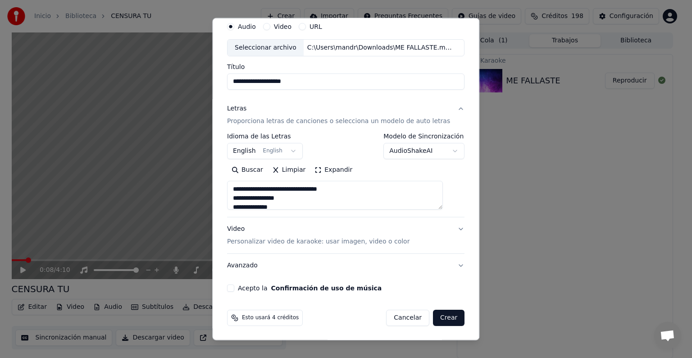
click at [234, 288] on button "Acepto la Confirmación de uso de música" at bounding box center [230, 287] width 7 height 7
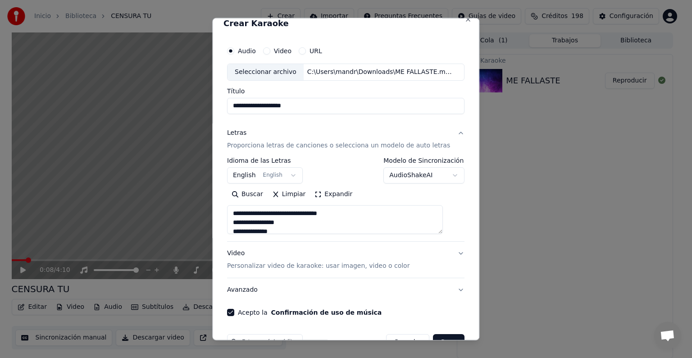
scroll to position [0, 0]
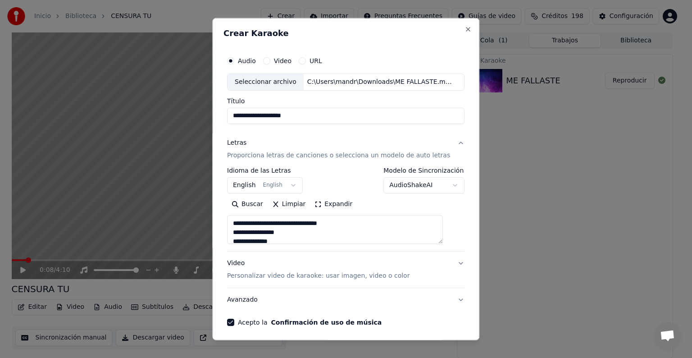
click at [280, 192] on body "**********" at bounding box center [342, 179] width 685 height 358
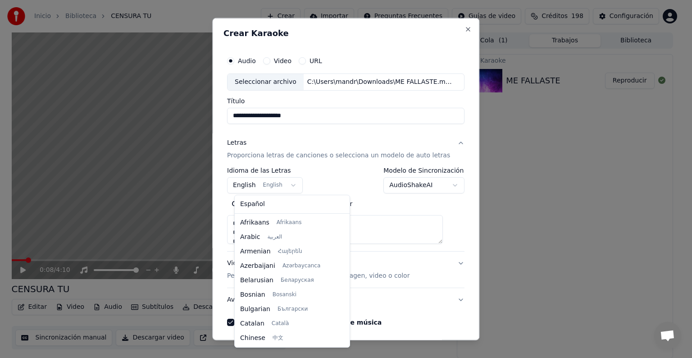
scroll to position [72, 0]
select select "**"
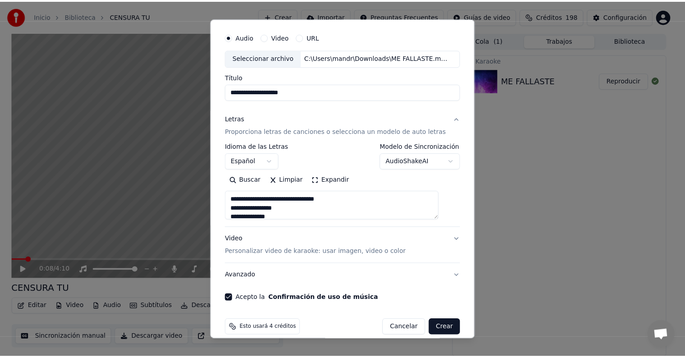
scroll to position [34, 0]
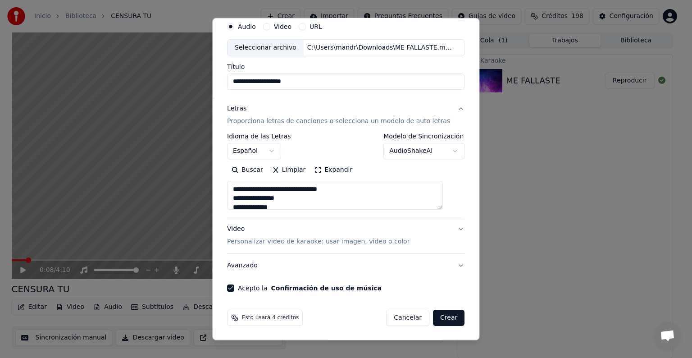
click at [443, 312] on button "Crear" at bounding box center [449, 318] width 32 height 16
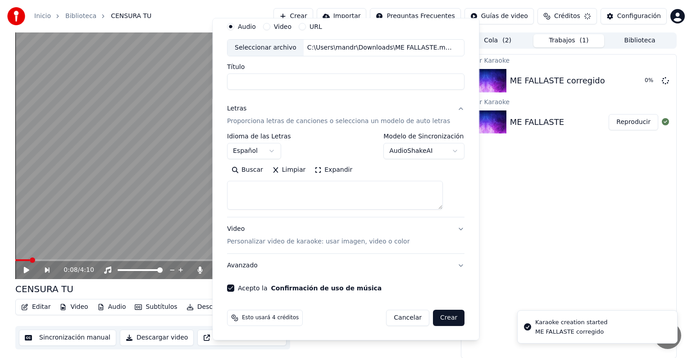
select select
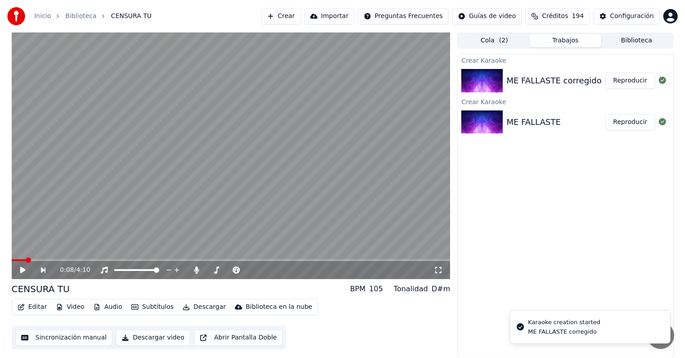
click at [622, 81] on button "Reproducir" at bounding box center [630, 81] width 50 height 16
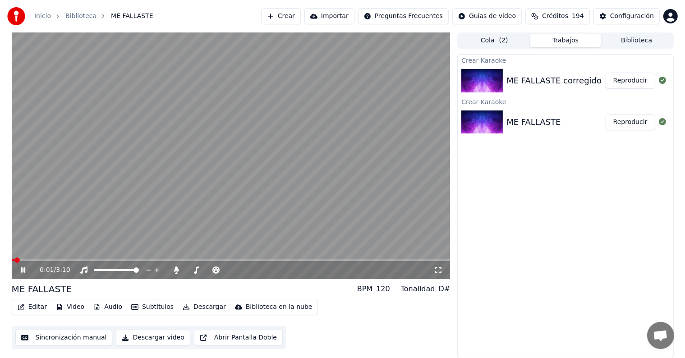
click at [146, 258] on video at bounding box center [231, 155] width 439 height 247
click at [151, 259] on span at bounding box center [231, 260] width 439 height 2
click at [201, 199] on video at bounding box center [231, 155] width 439 height 247
click at [187, 259] on video at bounding box center [231, 155] width 439 height 247
click at [197, 262] on div "1:08 / 3:10" at bounding box center [231, 270] width 439 height 18
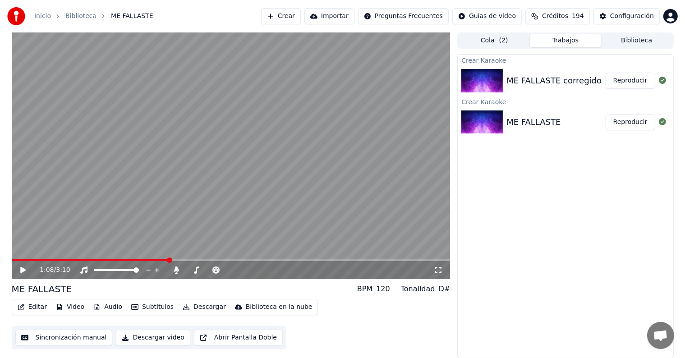
click at [200, 260] on span at bounding box center [231, 260] width 439 height 2
click at [218, 224] on video at bounding box center [231, 155] width 439 height 247
click at [218, 223] on video at bounding box center [231, 155] width 439 height 247
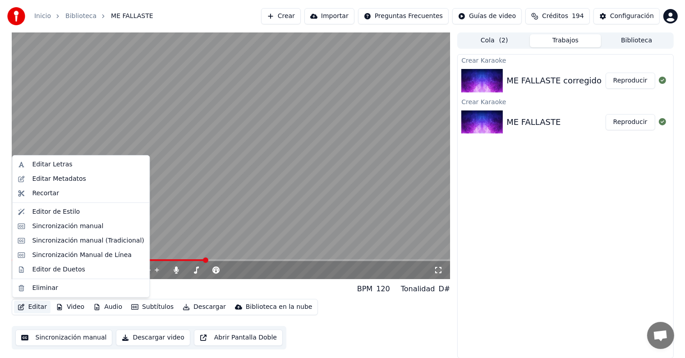
click at [32, 310] on button "Editar" at bounding box center [32, 307] width 37 height 13
click at [68, 288] on div "Eliminar" at bounding box center [88, 287] width 112 height 9
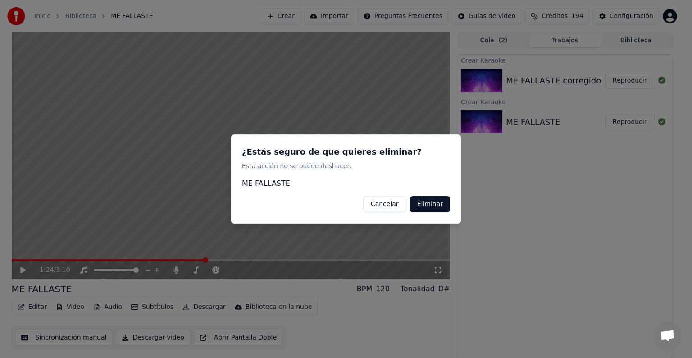
click at [423, 203] on button "Eliminar" at bounding box center [430, 204] width 40 height 16
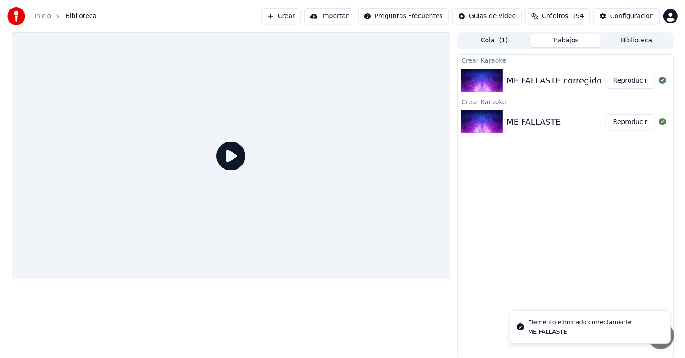
click at [568, 86] on div "ME FALLASTE corregido" at bounding box center [553, 80] width 95 height 13
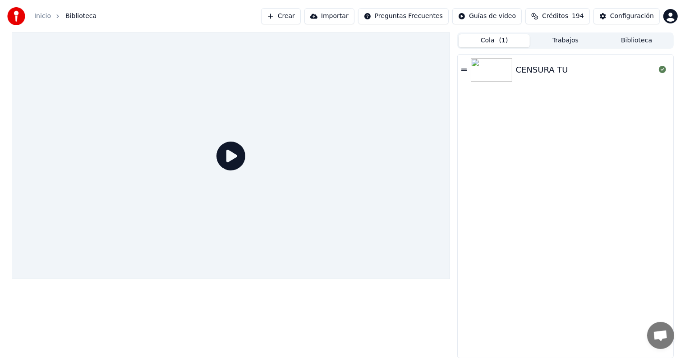
click at [496, 43] on button "Cola ( 1 )" at bounding box center [493, 40] width 71 height 13
click at [547, 40] on button "Trabajos" at bounding box center [565, 40] width 71 height 13
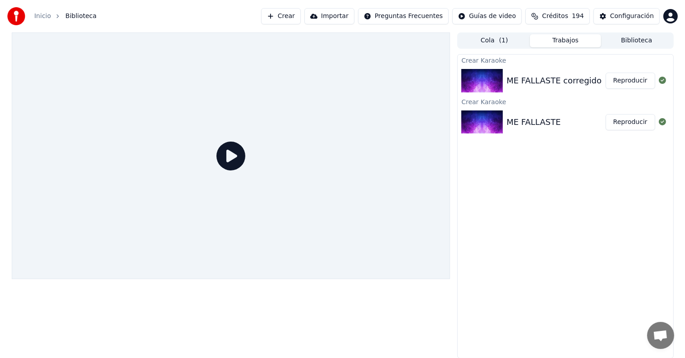
click at [623, 41] on button "Biblioteca" at bounding box center [636, 40] width 71 height 13
click at [580, 41] on button "Trabajos" at bounding box center [565, 40] width 71 height 13
click at [301, 15] on button "Crear" at bounding box center [281, 16] width 40 height 16
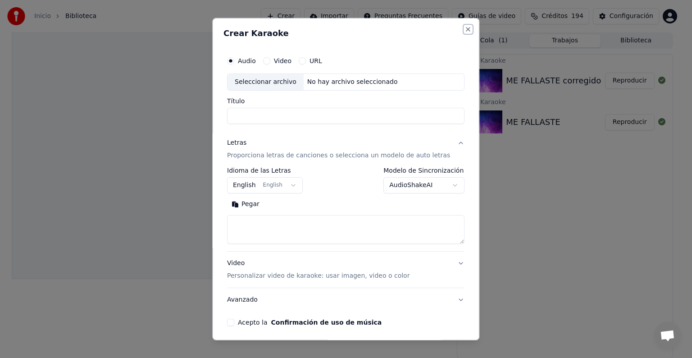
click at [465, 28] on button "Close" at bounding box center [468, 29] width 7 height 7
select select
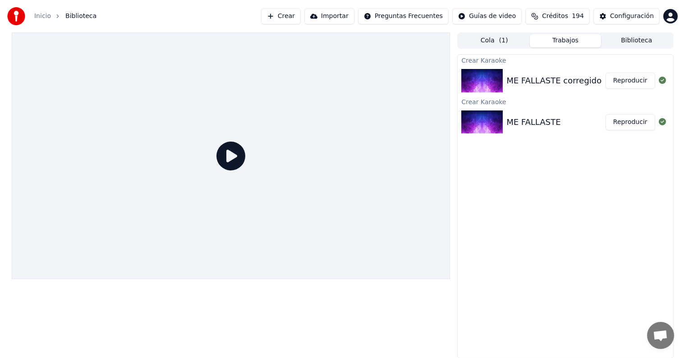
click at [578, 90] on div "ME FALLASTE corregido Reproducir" at bounding box center [564, 80] width 215 height 31
click at [627, 76] on button "Reproducir" at bounding box center [630, 81] width 50 height 16
click at [629, 84] on button "Reproducir" at bounding box center [630, 81] width 50 height 16
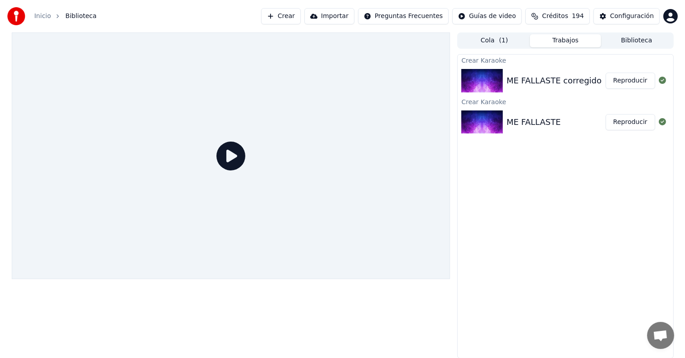
click at [633, 119] on button "Reproducir" at bounding box center [630, 122] width 50 height 16
click at [631, 47] on div "Cola ( 1 ) Trabajos Biblioteca" at bounding box center [565, 40] width 216 height 16
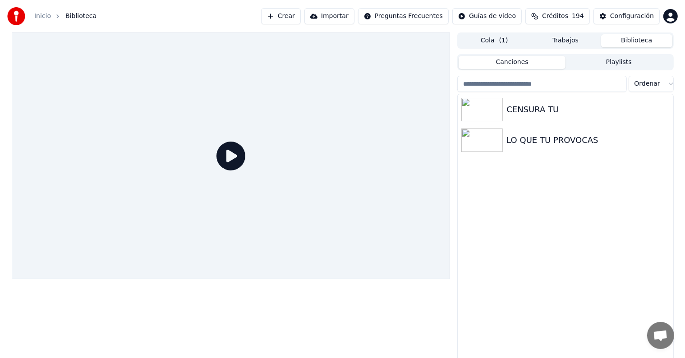
click at [636, 38] on button "Biblioteca" at bounding box center [636, 40] width 71 height 13
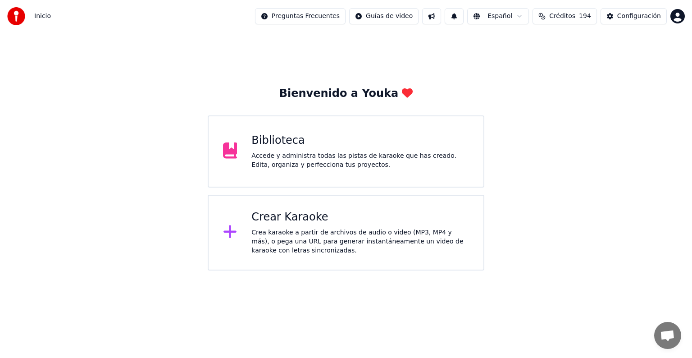
click at [409, 156] on div "Accede y administra todas las pistas de karaoke que has creado. Edita, organiza…" at bounding box center [360, 160] width 218 height 18
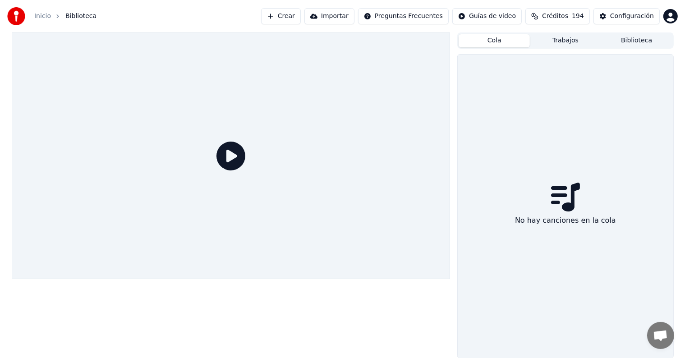
click at [501, 41] on button "Cola" at bounding box center [493, 40] width 71 height 13
click at [539, 39] on button "Trabajos" at bounding box center [565, 40] width 71 height 13
click at [645, 38] on button "Biblioteca" at bounding box center [636, 40] width 71 height 13
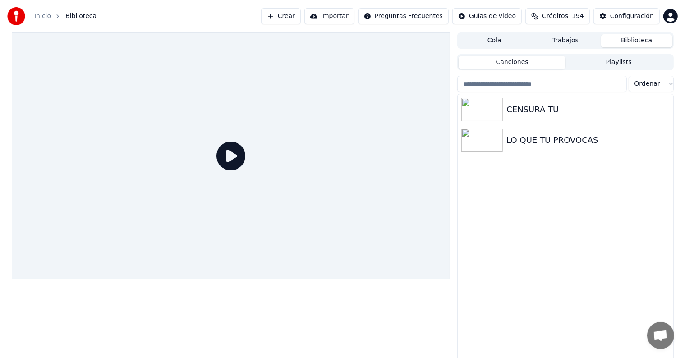
click at [301, 18] on button "Crear" at bounding box center [281, 16] width 40 height 16
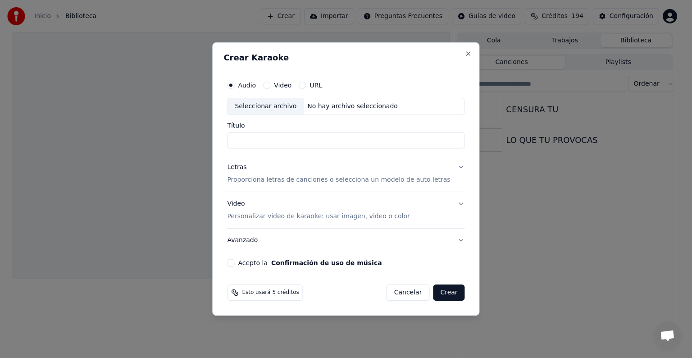
click at [297, 139] on input "Título" at bounding box center [346, 140] width 238 height 16
click at [261, 108] on div "Seleccionar archivo" at bounding box center [266, 106] width 76 height 16
click at [344, 139] on input "Título" at bounding box center [346, 140] width 238 height 16
type input "**********"
click at [336, 178] on p "Proporciona letras de canciones o selecciona un modelo de auto letras" at bounding box center [338, 179] width 223 height 9
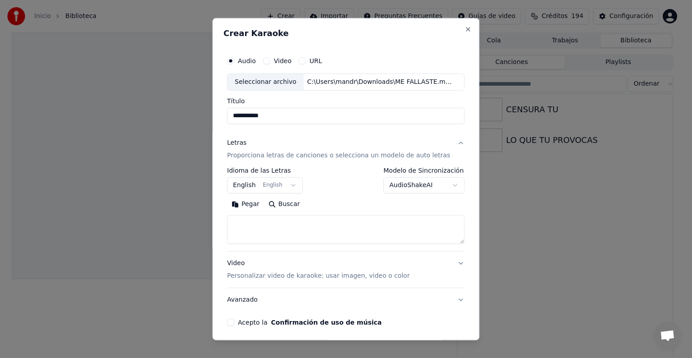
click at [309, 225] on textarea at bounding box center [346, 229] width 238 height 29
paste textarea "**********"
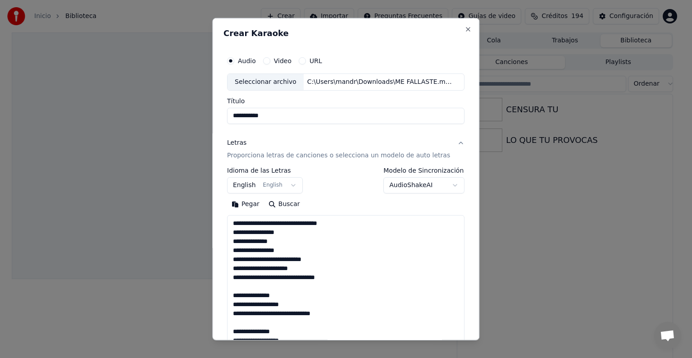
scroll to position [407, 0]
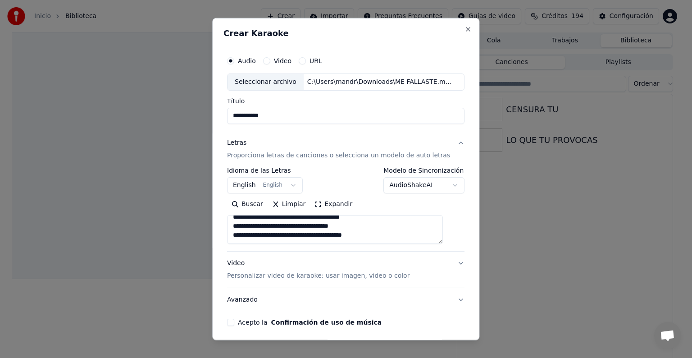
type textarea "**********"
click at [301, 119] on input "**********" at bounding box center [346, 116] width 238 height 16
type input "**********"
click at [289, 187] on button "English English" at bounding box center [265, 185] width 76 height 16
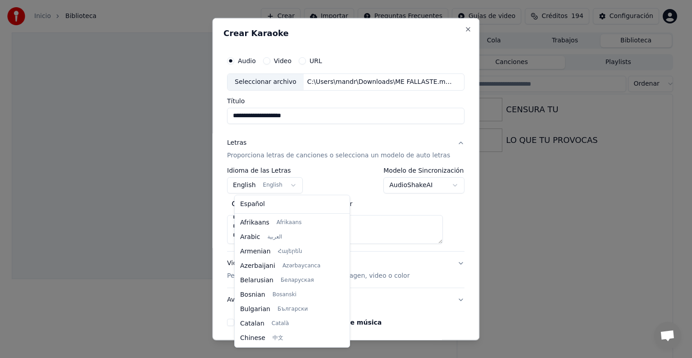
scroll to position [72, 0]
select select "**"
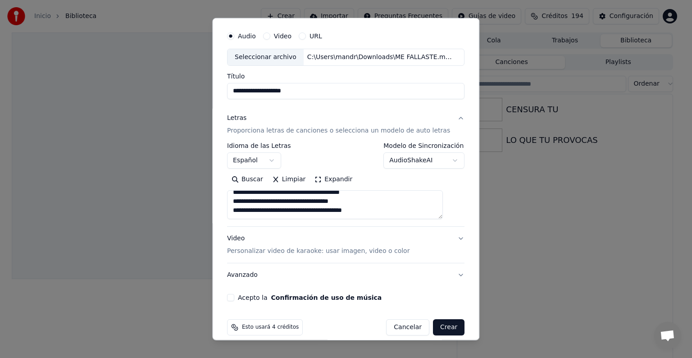
scroll to position [34, 0]
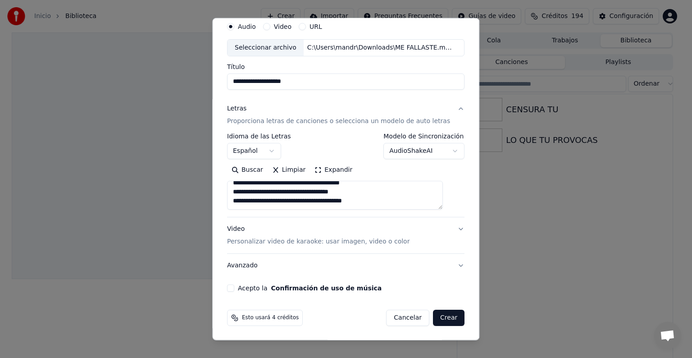
click at [443, 227] on button "Video Personalizar video de karaoke: usar imagen, video o color" at bounding box center [346, 235] width 238 height 36
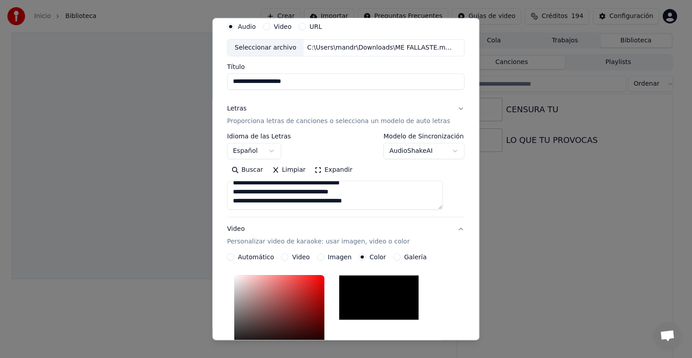
click at [443, 271] on div "*******" at bounding box center [346, 331] width 238 height 121
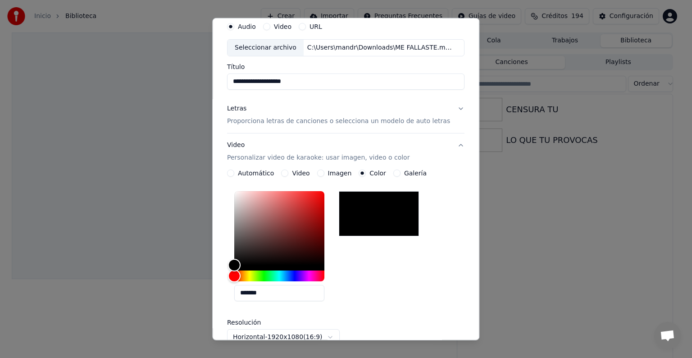
click at [439, 146] on button "Video Personalizar video de karaoke: usar imagen, video o color" at bounding box center [346, 151] width 238 height 36
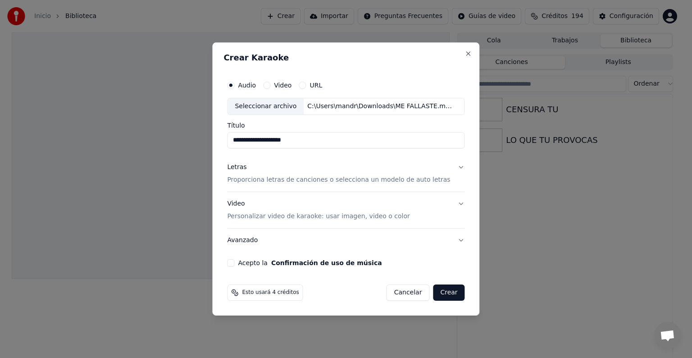
scroll to position [0, 0]
click at [234, 264] on button "Acepto la Confirmación de uso de música" at bounding box center [230, 262] width 7 height 7
click at [453, 293] on button "Crear" at bounding box center [449, 292] width 32 height 16
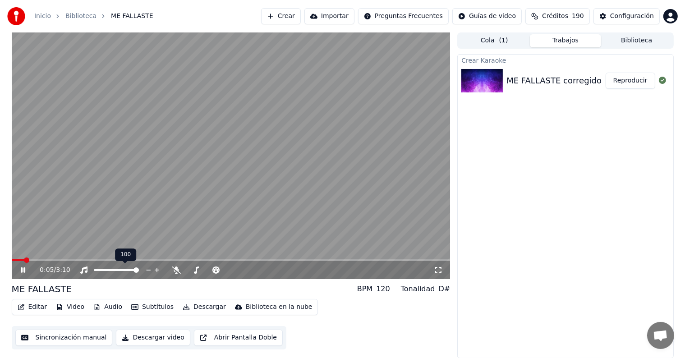
click at [155, 258] on video at bounding box center [231, 155] width 439 height 247
click at [163, 260] on span at bounding box center [231, 260] width 439 height 2
click at [178, 269] on icon at bounding box center [176, 269] width 9 height 7
click at [25, 274] on icon at bounding box center [29, 269] width 21 height 7
click at [236, 259] on span at bounding box center [231, 260] width 439 height 2
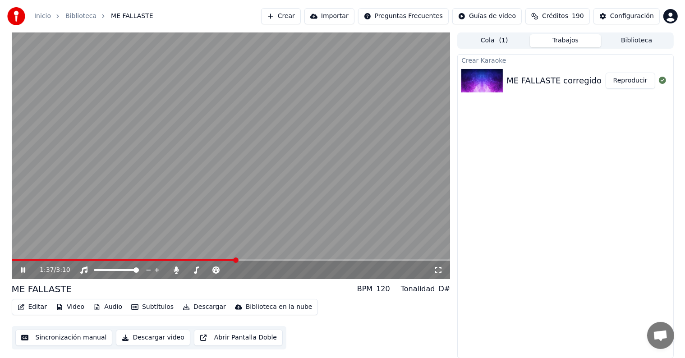
click at [242, 260] on span at bounding box center [231, 260] width 439 height 2
click at [251, 260] on span at bounding box center [231, 260] width 439 height 2
click at [259, 260] on span at bounding box center [231, 260] width 439 height 2
click at [272, 260] on span at bounding box center [231, 260] width 439 height 2
click at [285, 261] on span at bounding box center [231, 260] width 439 height 2
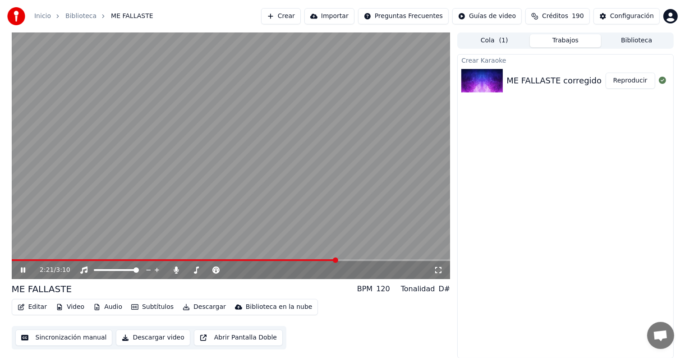
click at [338, 261] on span at bounding box center [231, 260] width 439 height 2
click at [357, 260] on span at bounding box center [231, 260] width 439 height 2
click at [376, 260] on span at bounding box center [231, 260] width 439 height 2
click at [379, 260] on span at bounding box center [231, 260] width 439 height 2
click at [173, 162] on video at bounding box center [231, 155] width 439 height 247
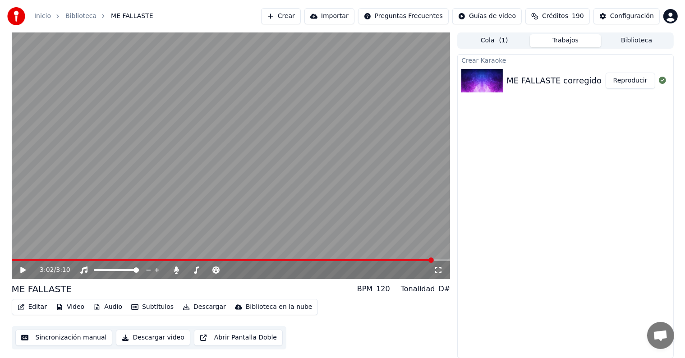
click at [187, 306] on button "Descargar" at bounding box center [204, 307] width 50 height 13
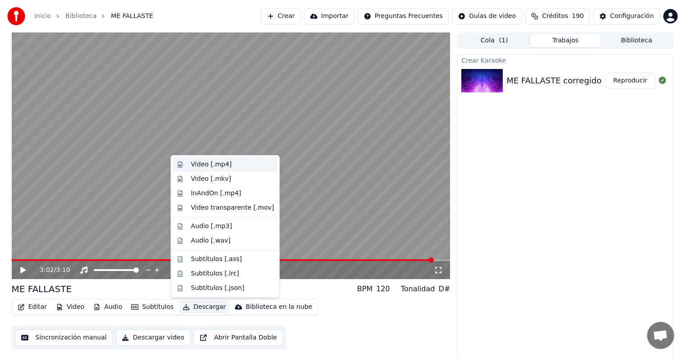
click at [204, 165] on div "Video [.mp4]" at bounding box center [211, 164] width 41 height 9
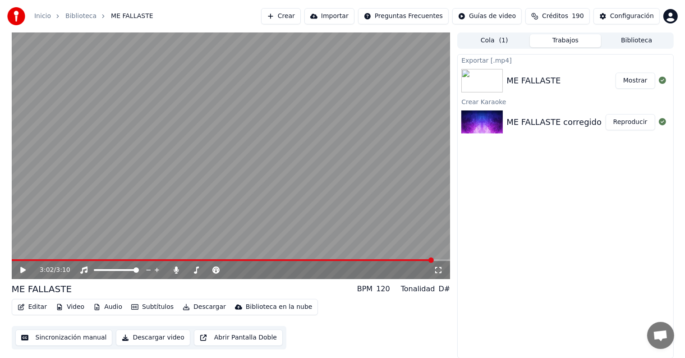
click at [298, 18] on button "Crear" at bounding box center [281, 16] width 40 height 16
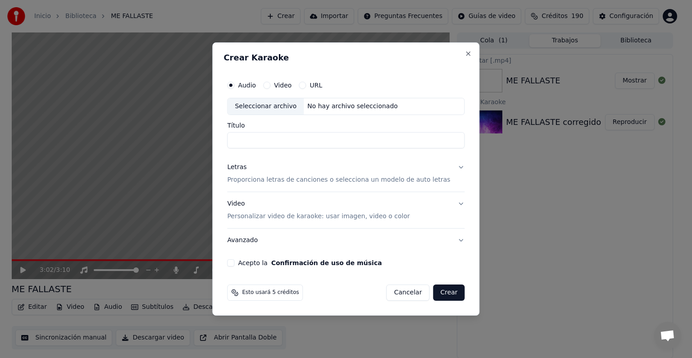
click at [288, 102] on div "Seleccionar archivo" at bounding box center [266, 106] width 76 height 16
type input "**********"
click at [447, 169] on button "Letras Proporciona letras de canciones o selecciona un modelo de auto letras" at bounding box center [346, 173] width 238 height 36
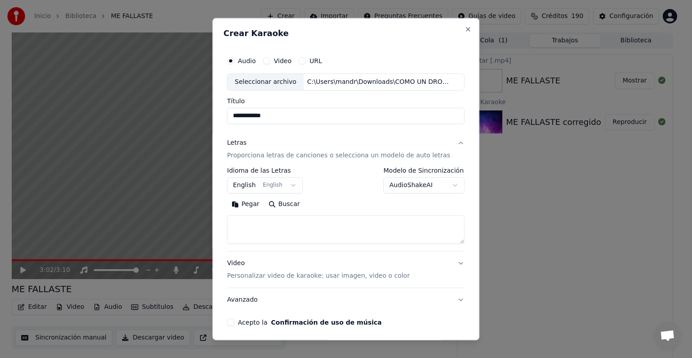
click at [289, 182] on body "**********" at bounding box center [342, 179] width 685 height 358
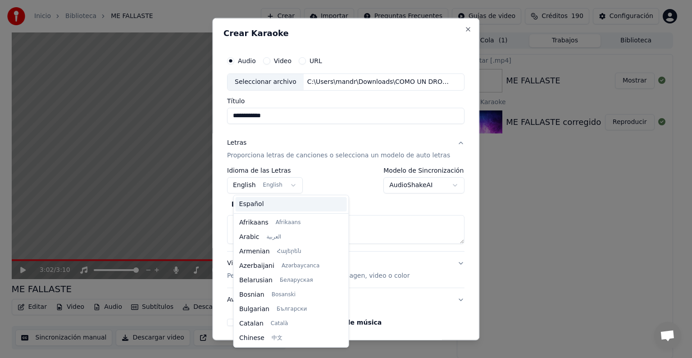
scroll to position [72, 0]
select select "**"
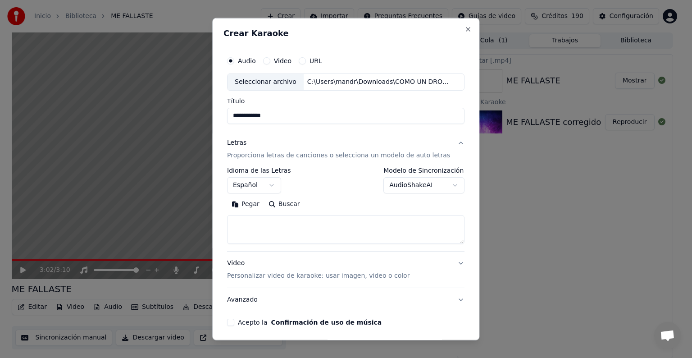
click at [276, 233] on textarea at bounding box center [346, 229] width 238 height 29
paste textarea "**********"
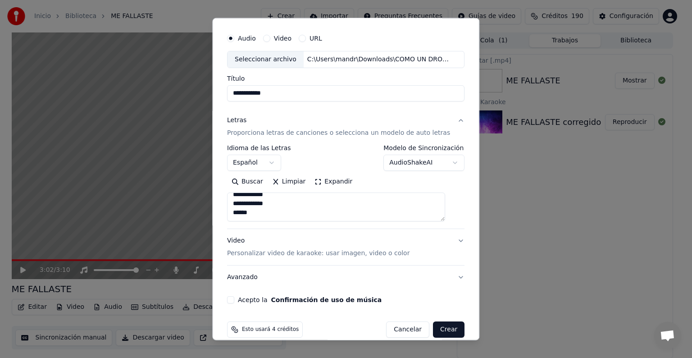
scroll to position [34, 0]
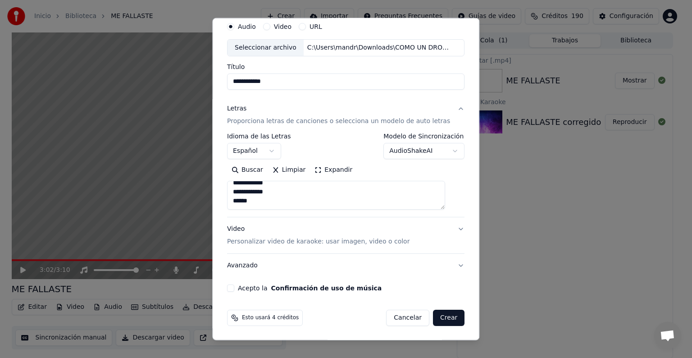
type textarea "**********"
click at [234, 287] on button "Acepto la Confirmación de uso de música" at bounding box center [230, 287] width 7 height 7
click at [442, 227] on button "Video Personalizar video de karaoke: usar imagen, video o color" at bounding box center [346, 235] width 238 height 36
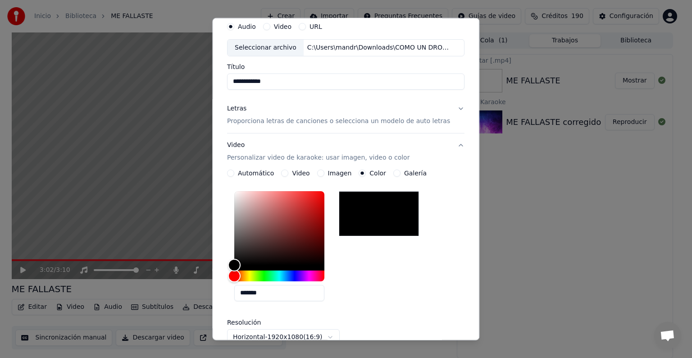
click at [446, 150] on button "Video Personalizar video de karaoke: usar imagen, video o color" at bounding box center [346, 151] width 238 height 36
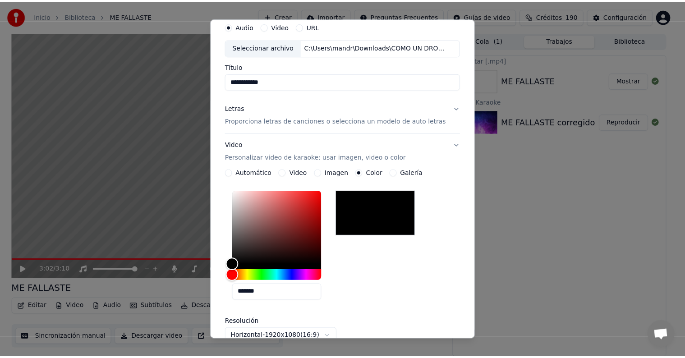
scroll to position [0, 0]
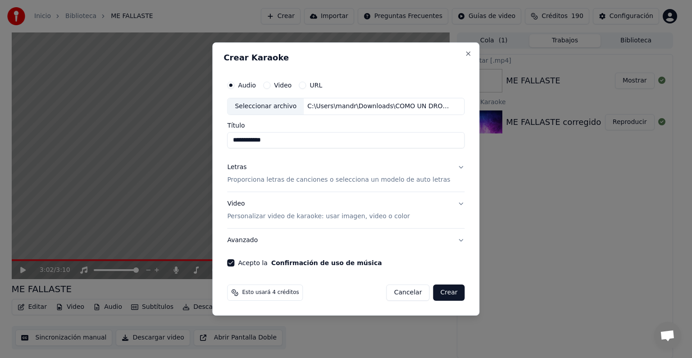
click at [443, 289] on button "Crear" at bounding box center [449, 292] width 32 height 16
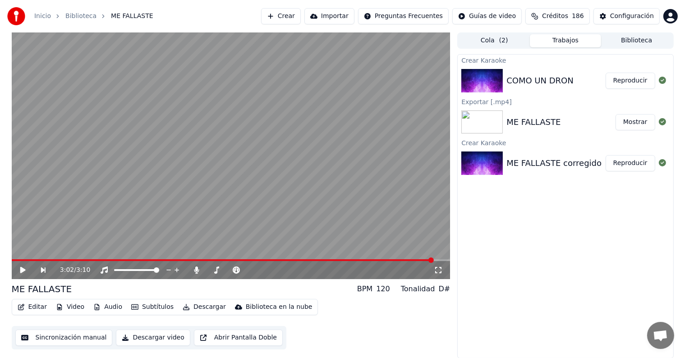
click at [626, 80] on button "Reproducir" at bounding box center [630, 81] width 50 height 16
click at [310, 259] on span at bounding box center [231, 260] width 439 height 2
click at [333, 260] on span at bounding box center [231, 260] width 439 height 2
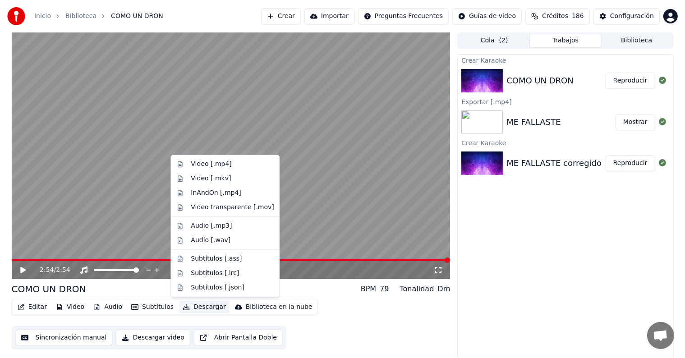
click at [189, 304] on button "Descargar" at bounding box center [204, 307] width 50 height 13
click at [220, 166] on div "Video [.mp4]" at bounding box center [211, 164] width 41 height 9
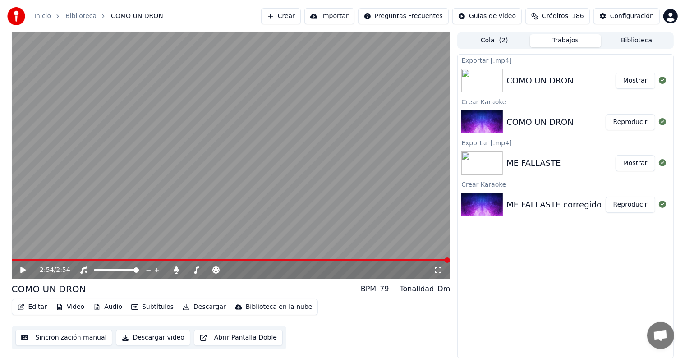
click at [300, 15] on button "Crear" at bounding box center [281, 16] width 40 height 16
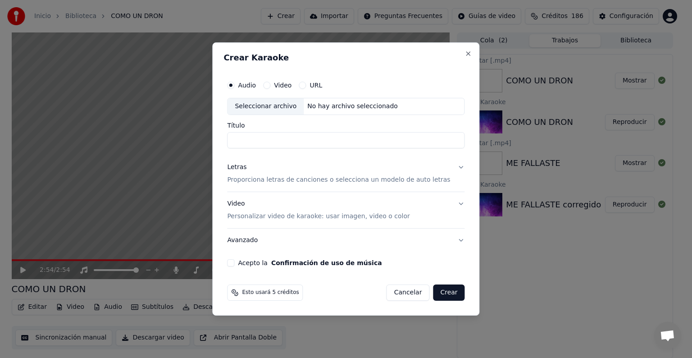
click at [268, 101] on div "Seleccionar archivo" at bounding box center [266, 106] width 76 height 16
type input "**********"
click at [291, 170] on div "Letras Proporciona letras de canciones o selecciona un modelo de auto letras" at bounding box center [338, 174] width 223 height 22
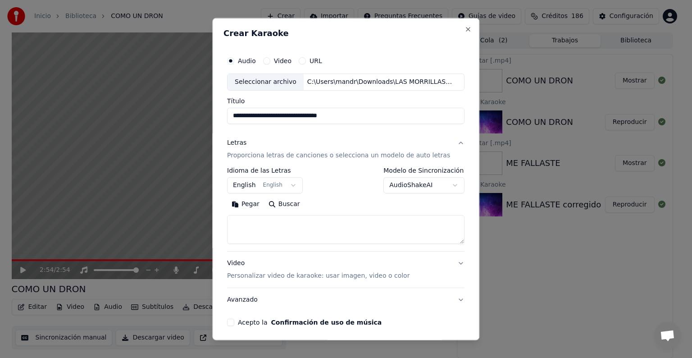
click at [298, 228] on textarea at bounding box center [346, 229] width 238 height 29
paste textarea "**********"
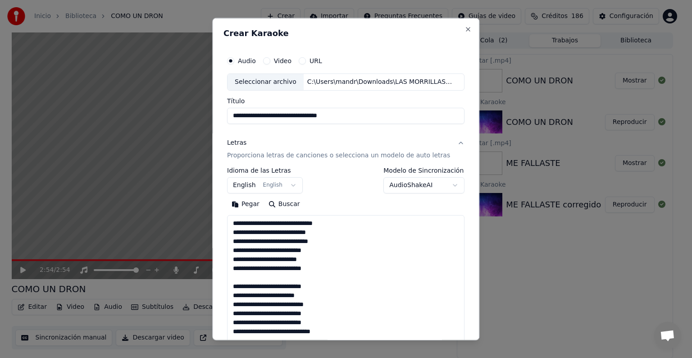
scroll to position [227, 0]
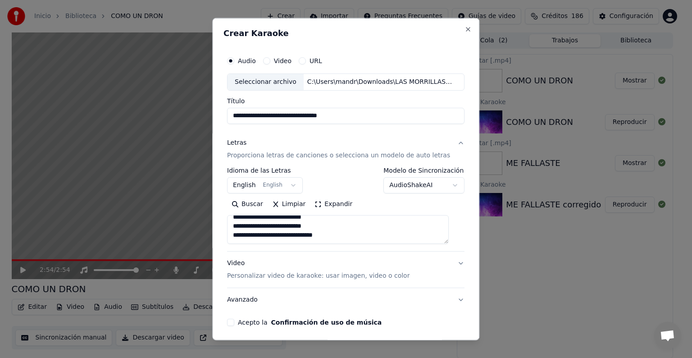
type textarea "**********"
click at [286, 191] on body "**********" at bounding box center [342, 179] width 685 height 358
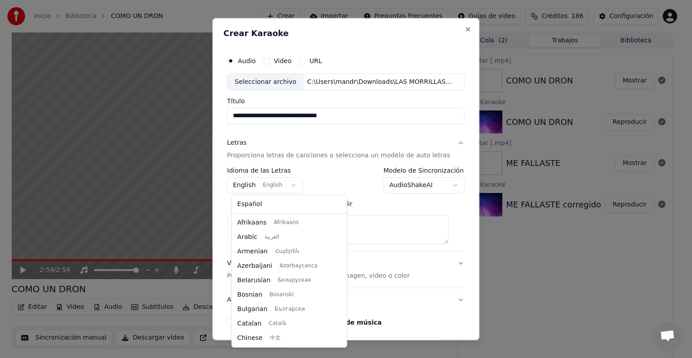
scroll to position [72, 0]
select select "**"
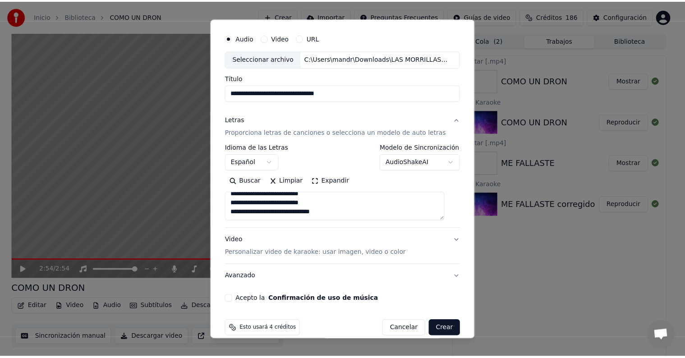
scroll to position [34, 0]
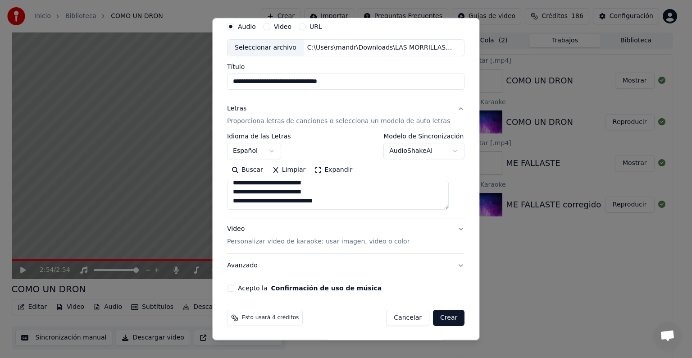
click at [233, 289] on button "Acepto la Confirmación de uso de música" at bounding box center [230, 287] width 7 height 7
click at [436, 316] on button "Crear" at bounding box center [449, 318] width 32 height 16
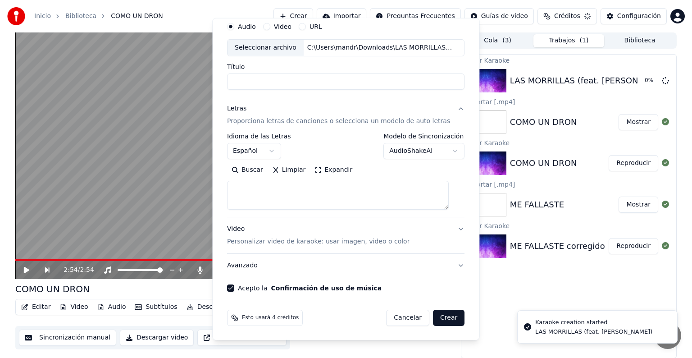
select select
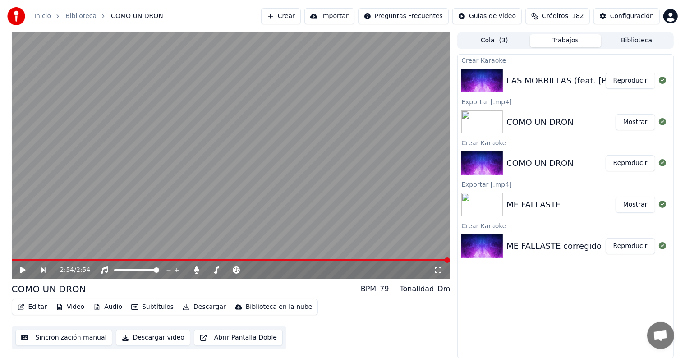
click at [619, 81] on button "Reproducir" at bounding box center [630, 81] width 50 height 16
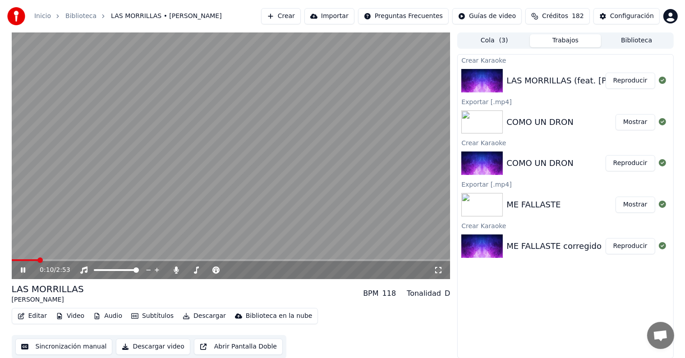
click at [20, 272] on icon at bounding box center [29, 269] width 21 height 7
click at [32, 312] on button "Editar" at bounding box center [32, 316] width 37 height 13
click at [79, 343] on button "Sincronización manual" at bounding box center [63, 346] width 97 height 16
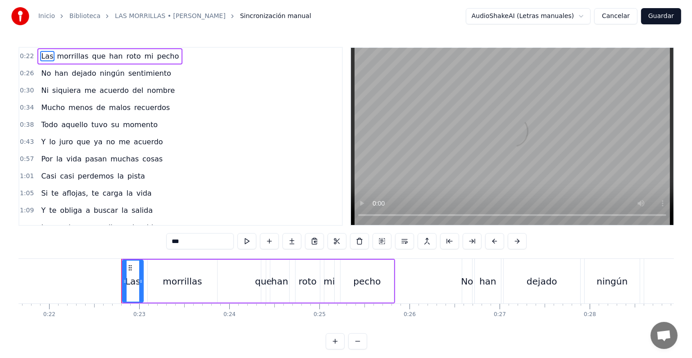
scroll to position [0, 2010]
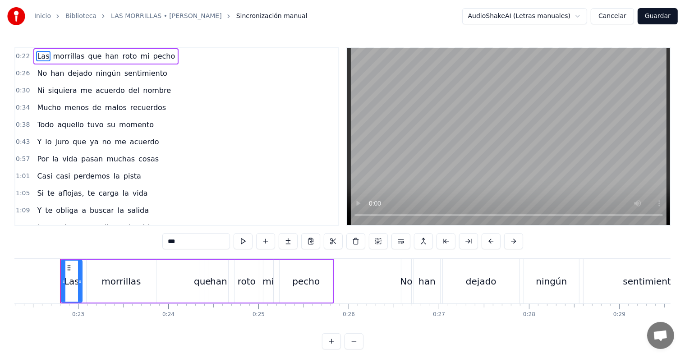
click at [175, 17] on link "LAS MORRILLAS • FELIPE TRUJILLO" at bounding box center [166, 16] width 111 height 9
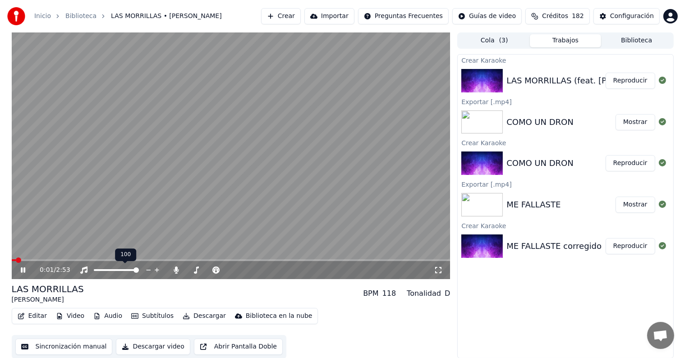
click at [177, 168] on video at bounding box center [231, 155] width 439 height 247
click at [27, 320] on button "Editar" at bounding box center [32, 316] width 37 height 13
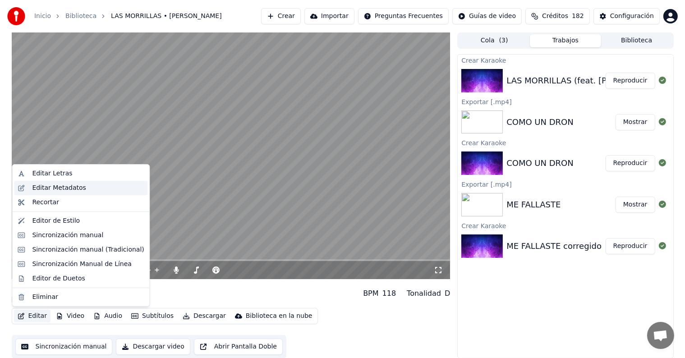
click at [64, 185] on div "Editar Metadatos" at bounding box center [59, 187] width 54 height 9
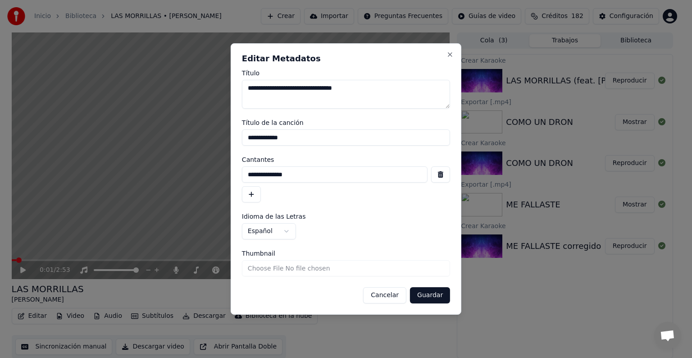
drag, startPoint x: 302, startPoint y: 173, endPoint x: 0, endPoint y: 137, distance: 304.5
click at [0, 137] on body "**********" at bounding box center [342, 179] width 685 height 358
click at [429, 294] on button "Guardar" at bounding box center [430, 295] width 40 height 16
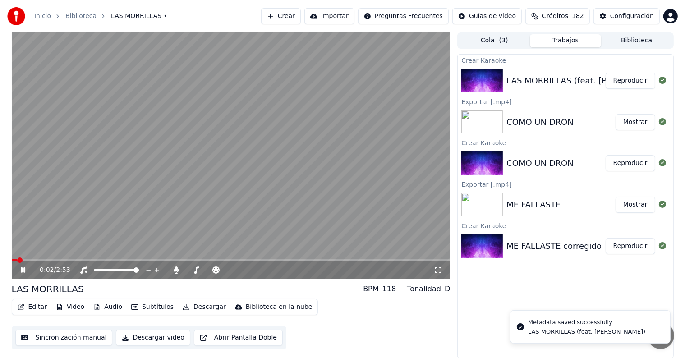
click at [157, 168] on video at bounding box center [231, 155] width 439 height 247
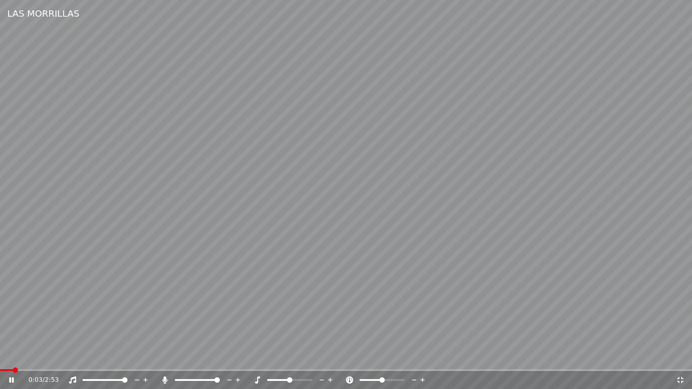
click at [157, 178] on video at bounding box center [346, 194] width 692 height 389
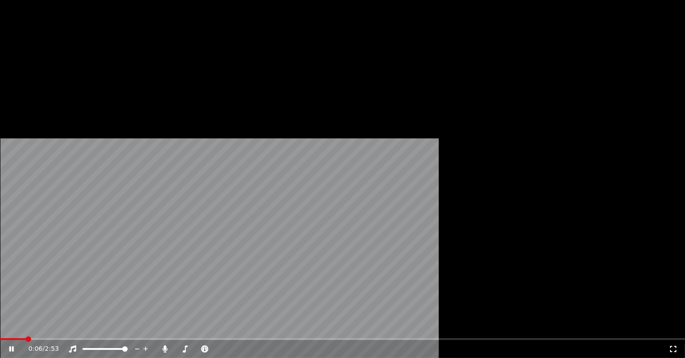
click at [26, 338] on span at bounding box center [13, 339] width 26 height 2
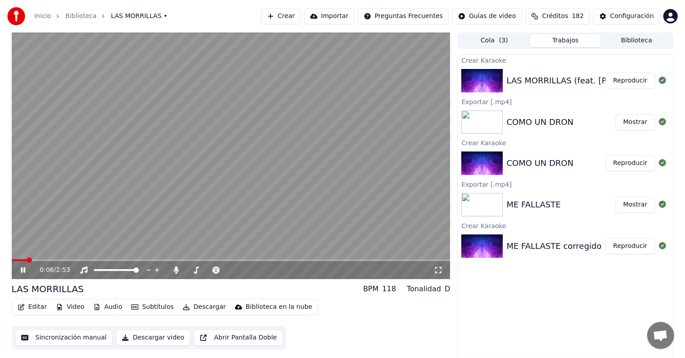
click at [26, 260] on span at bounding box center [19, 260] width 15 height 2
click at [24, 261] on span at bounding box center [20, 260] width 16 height 2
click at [23, 261] on span at bounding box center [18, 260] width 13 height 2
click at [20, 261] on div "0:05 / 2:53" at bounding box center [231, 270] width 439 height 18
click at [20, 259] on span at bounding box center [19, 260] width 14 height 2
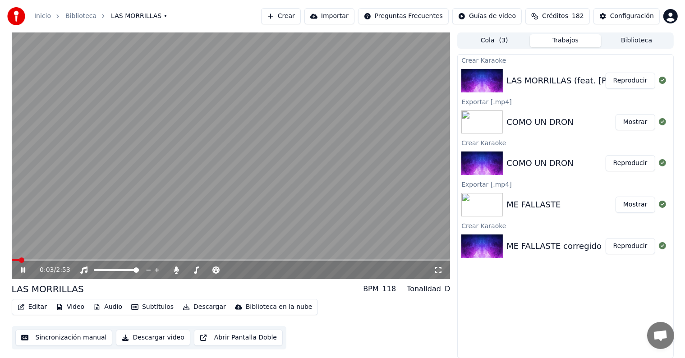
click at [22, 267] on icon at bounding box center [29, 269] width 21 height 7
click at [224, 186] on video at bounding box center [231, 155] width 439 height 247
click at [222, 185] on video at bounding box center [231, 155] width 439 height 247
click at [301, 177] on video at bounding box center [231, 155] width 439 height 247
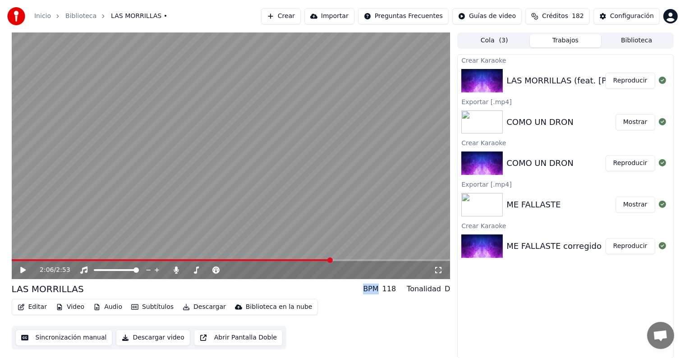
click at [123, 111] on video at bounding box center [231, 155] width 439 height 247
click at [352, 260] on span at bounding box center [231, 260] width 439 height 2
click at [304, 198] on video at bounding box center [231, 155] width 439 height 247
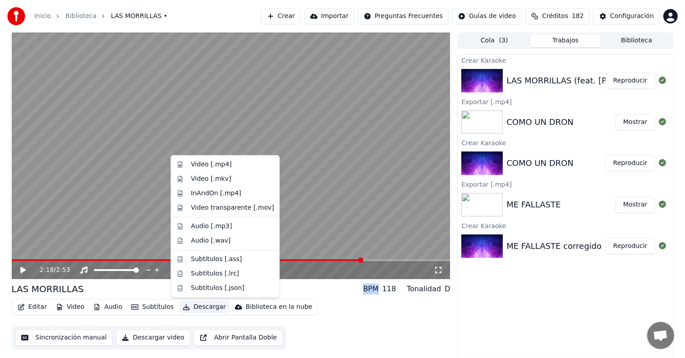
click at [197, 306] on button "Descargar" at bounding box center [204, 307] width 50 height 13
click at [221, 163] on div "Video [.mp4]" at bounding box center [211, 164] width 41 height 9
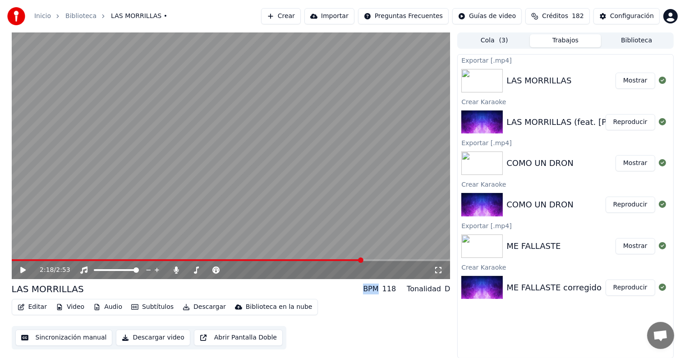
click at [299, 13] on button "Crear" at bounding box center [281, 16] width 40 height 16
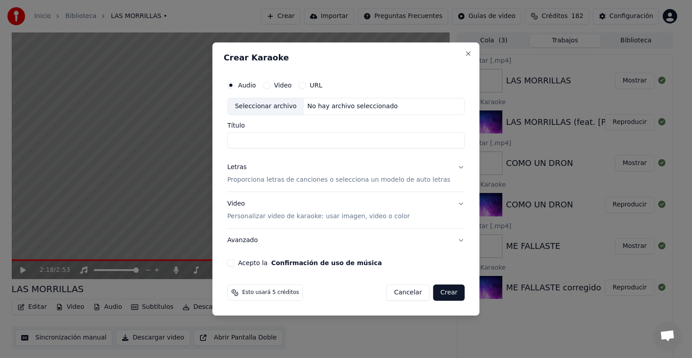
click at [258, 94] on div "Audio Video URL Seleccionar archivo No hay archivo seleccionado" at bounding box center [346, 95] width 238 height 39
click at [265, 102] on div "Seleccionar archivo" at bounding box center [266, 106] width 76 height 16
type input "*********"
click at [257, 169] on div "Letras Proporciona letras de canciones o selecciona un modelo de auto letras" at bounding box center [338, 174] width 223 height 22
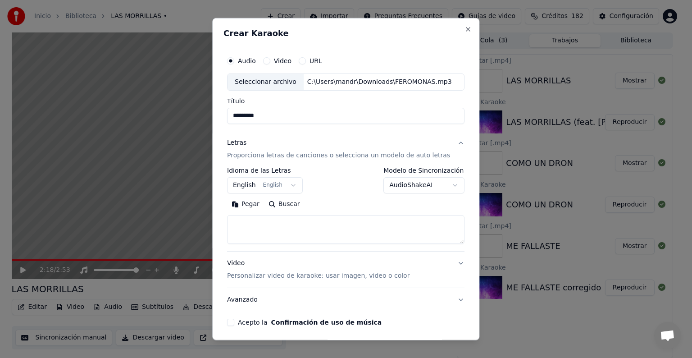
click at [274, 186] on body "**********" at bounding box center [342, 179] width 685 height 358
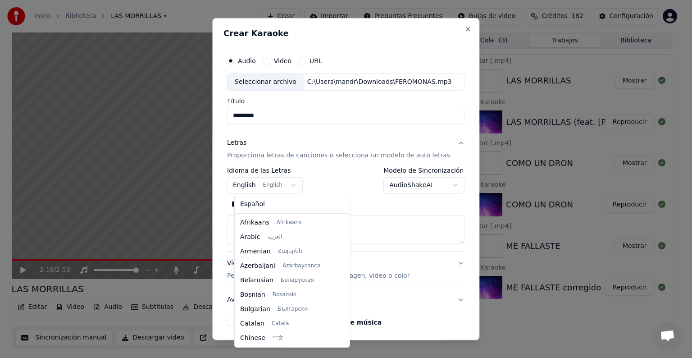
scroll to position [72, 0]
select select "**"
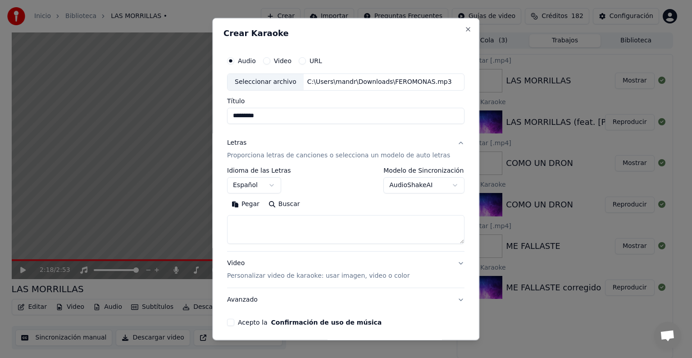
click at [293, 219] on textarea at bounding box center [346, 229] width 238 height 29
paste textarea "**********"
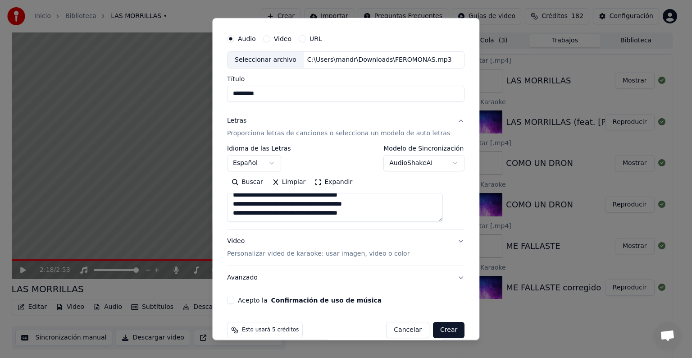
scroll to position [34, 0]
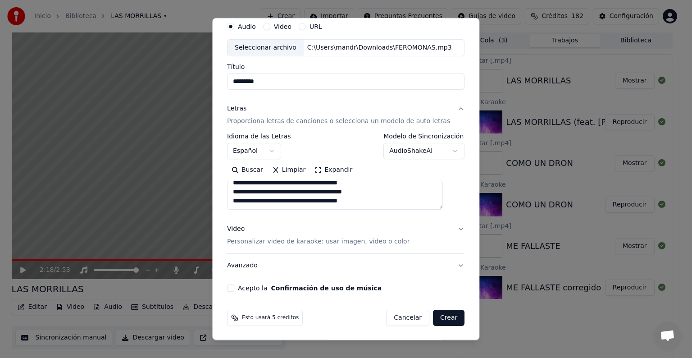
type textarea "**********"
click at [234, 286] on button "Acepto la Confirmación de uso de música" at bounding box center [230, 287] width 7 height 7
click at [425, 230] on button "Video Personalizar video de karaoke: usar imagen, video o color" at bounding box center [346, 235] width 238 height 36
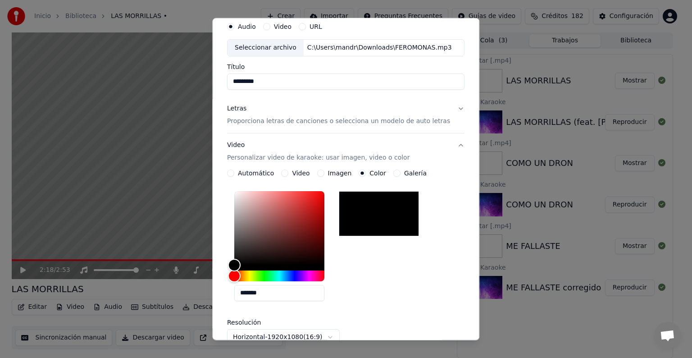
click at [431, 151] on button "Video Personalizar video de karaoke: usar imagen, video o color" at bounding box center [346, 151] width 238 height 36
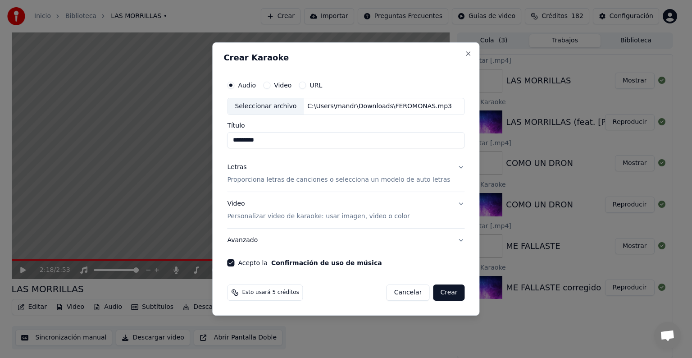
click at [292, 163] on div "Letras Proporciona letras de canciones o selecciona un modelo de auto letras" at bounding box center [338, 174] width 223 height 22
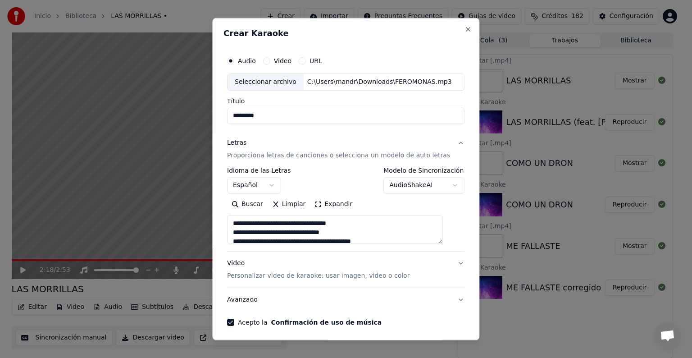
click at [303, 151] on p "Proporciona letras de canciones o selecciona un modelo de auto letras" at bounding box center [338, 155] width 223 height 9
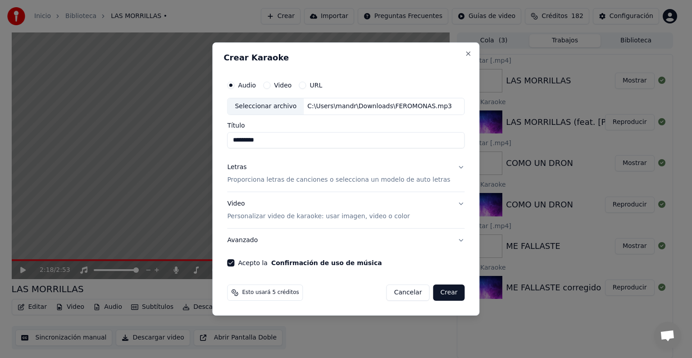
click at [325, 202] on div "Video Personalizar video de karaoke: usar imagen, video o color" at bounding box center [318, 210] width 183 height 22
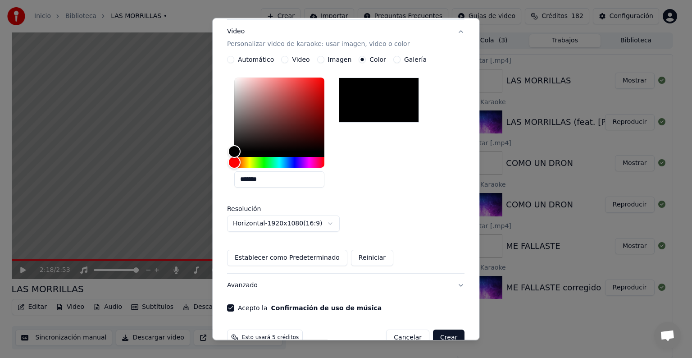
scroll to position [168, 0]
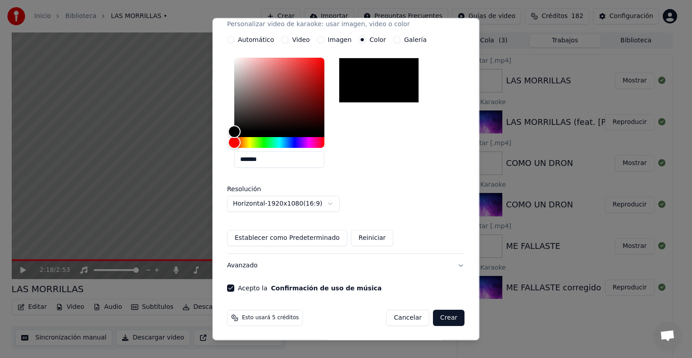
click at [447, 318] on button "Crear" at bounding box center [449, 318] width 32 height 16
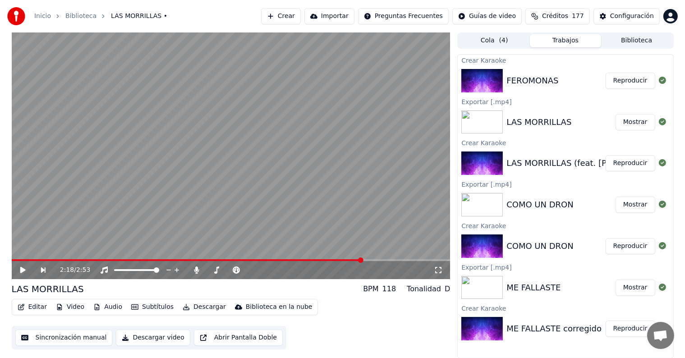
click at [624, 83] on button "Reproducir" at bounding box center [630, 81] width 50 height 16
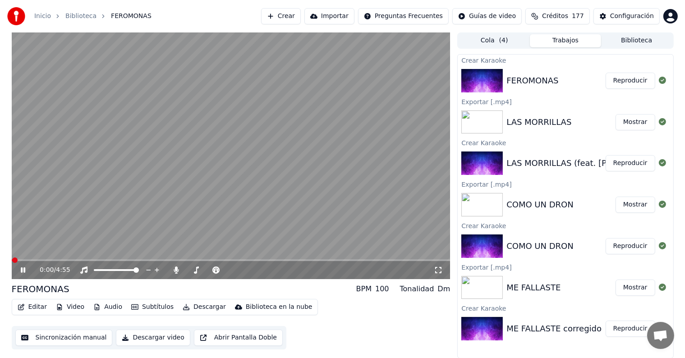
click at [92, 224] on video at bounding box center [231, 155] width 439 height 247
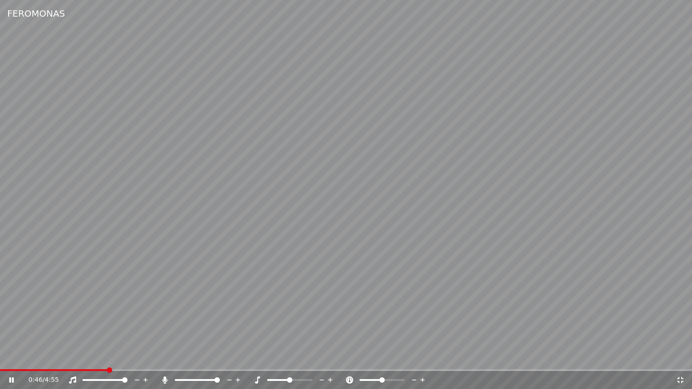
click at [107, 357] on span at bounding box center [346, 371] width 692 height 2
click at [296, 260] on video at bounding box center [346, 194] width 692 height 389
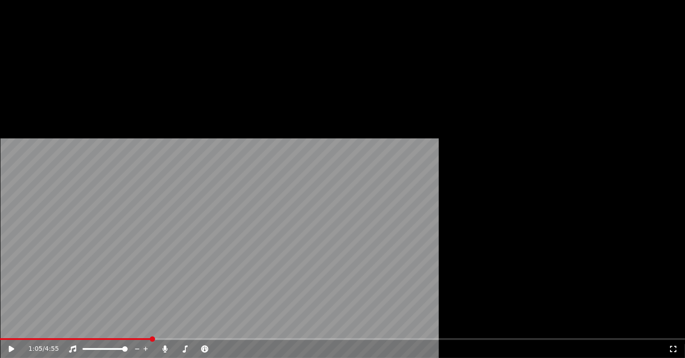
click at [193, 67] on button "Descargar" at bounding box center [204, 60] width 50 height 13
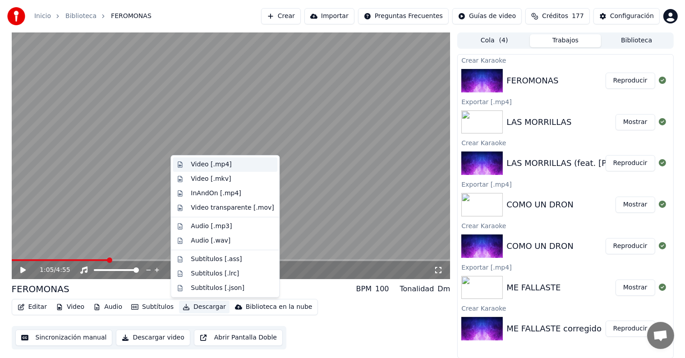
click at [210, 165] on div "Video [.mp4]" at bounding box center [211, 164] width 41 height 9
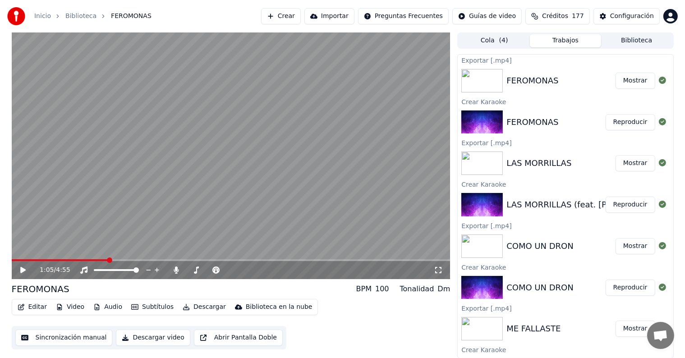
click at [301, 16] on button "Crear" at bounding box center [281, 16] width 40 height 16
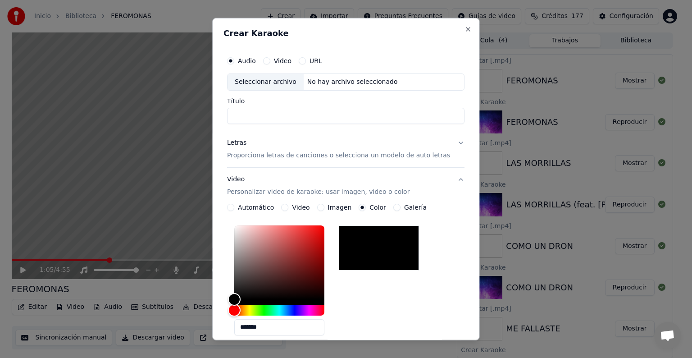
click at [286, 89] on div "Seleccionar archivo" at bounding box center [266, 82] width 76 height 16
type input "********"
click at [439, 143] on button "Letras Proporciona letras de canciones o selecciona un modelo de auto letras" at bounding box center [346, 149] width 238 height 36
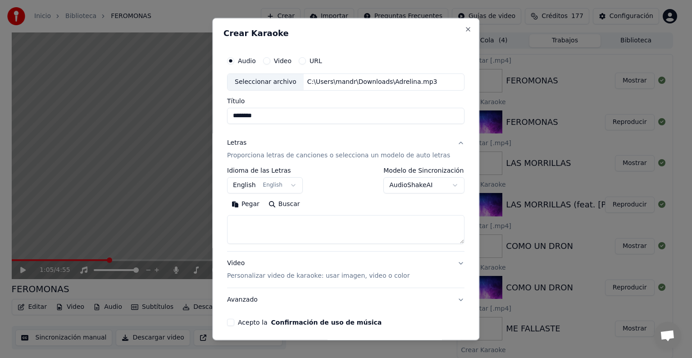
click at [293, 226] on textarea at bounding box center [346, 229] width 238 height 29
paste textarea "**********"
type textarea "**********"
click at [283, 265] on div "Video Personalizar video de karaoke: usar imagen, video o color" at bounding box center [318, 270] width 183 height 22
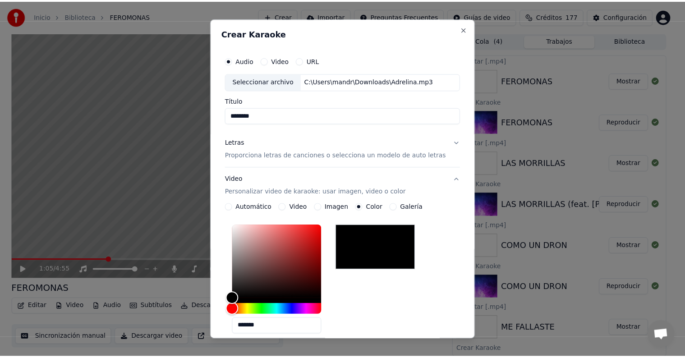
scroll to position [168, 0]
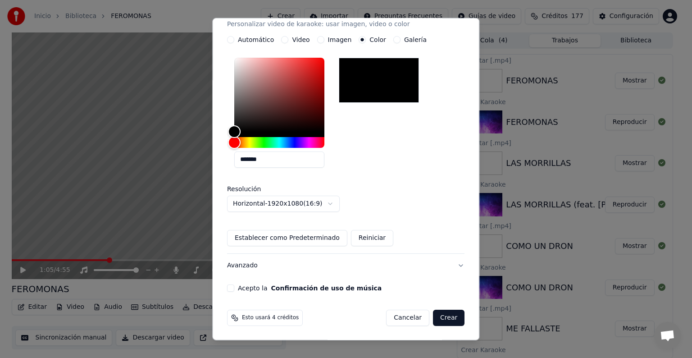
click at [433, 316] on button "Crear" at bounding box center [449, 318] width 32 height 16
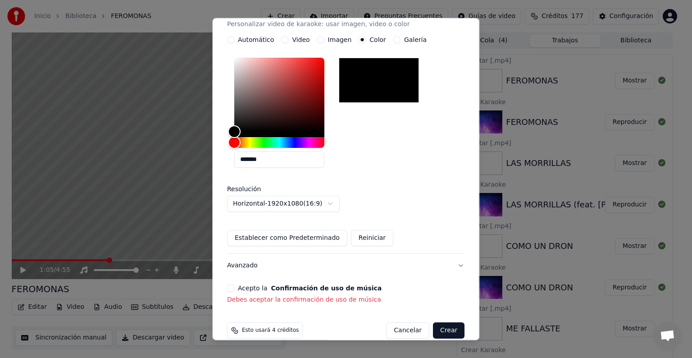
click at [236, 292] on div "Acepto la Confirmación de uso de música Debes aceptar la confirmación de uso de…" at bounding box center [346, 294] width 238 height 20
click at [234, 286] on button "Acepto la Confirmación de uso de música" at bounding box center [230, 287] width 7 height 7
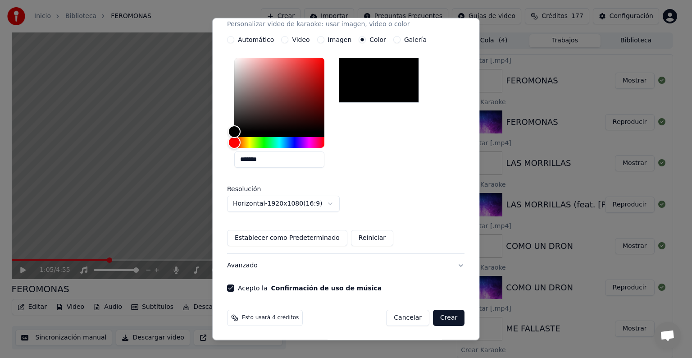
click at [433, 314] on button "Crear" at bounding box center [449, 318] width 32 height 16
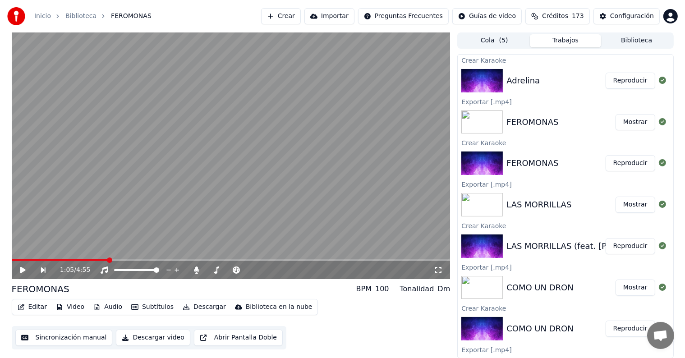
click at [612, 82] on button "Reproducir" at bounding box center [630, 81] width 50 height 16
click at [192, 212] on video at bounding box center [231, 155] width 439 height 247
click at [30, 304] on button "Editar" at bounding box center [32, 307] width 37 height 13
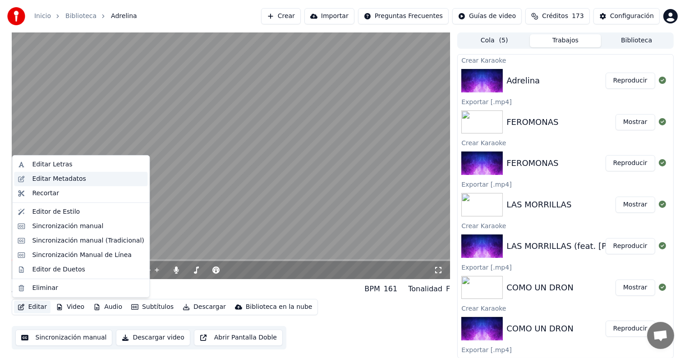
click at [55, 178] on div "Editar Metadatos" at bounding box center [59, 178] width 54 height 9
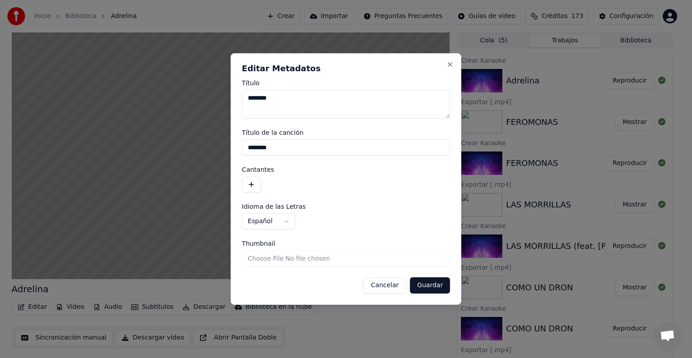
click at [260, 100] on textarea "********" at bounding box center [346, 104] width 208 height 29
type textarea "**********"
click at [434, 296] on div "**********" at bounding box center [346, 178] width 231 height 251
click at [434, 287] on button "Guardar" at bounding box center [430, 285] width 40 height 16
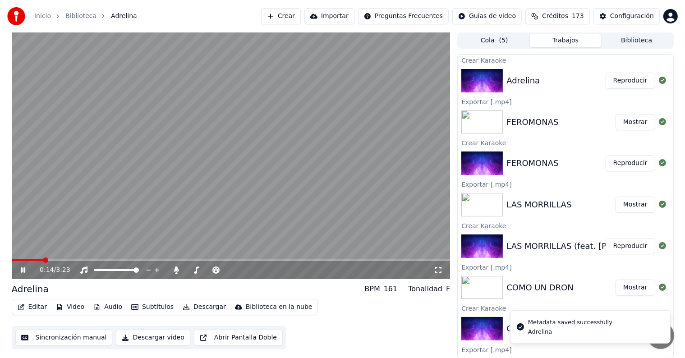
click at [14, 261] on span at bounding box center [28, 260] width 32 height 2
click at [19, 270] on icon at bounding box center [29, 269] width 21 height 7
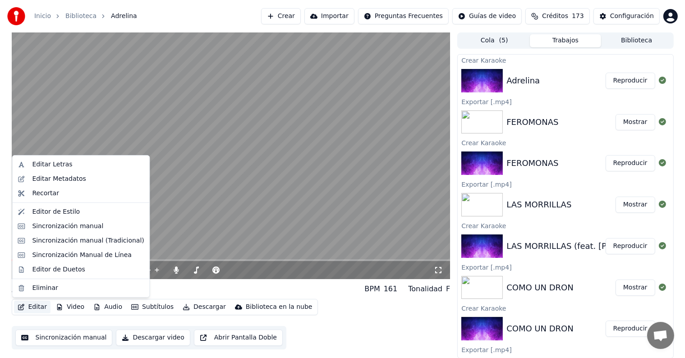
click at [35, 308] on button "Editar" at bounding box center [32, 307] width 37 height 13
click at [55, 184] on div "Editar Metadatos" at bounding box center [80, 179] width 133 height 14
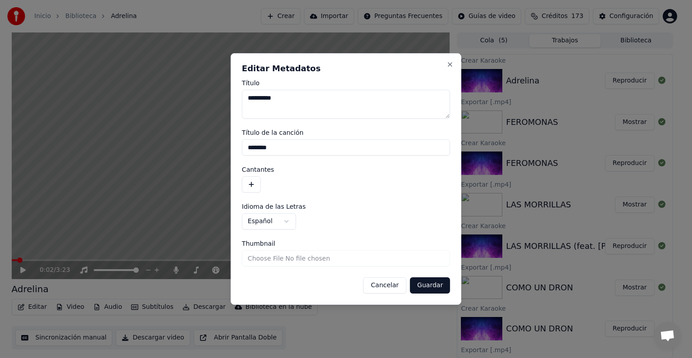
click at [281, 99] on textarea "**********" at bounding box center [346, 104] width 208 height 29
click at [260, 148] on input "********" at bounding box center [346, 147] width 208 height 16
type input "**********"
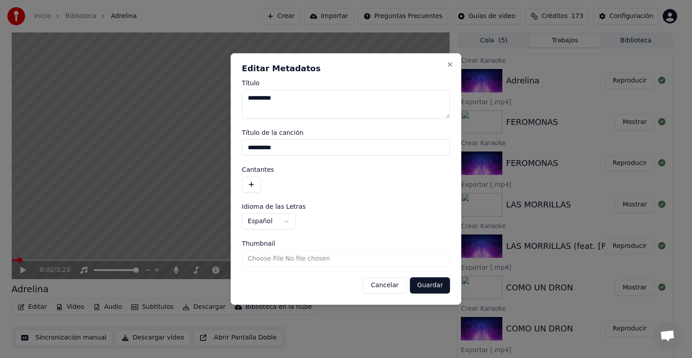
click at [438, 289] on button "Guardar" at bounding box center [430, 285] width 40 height 16
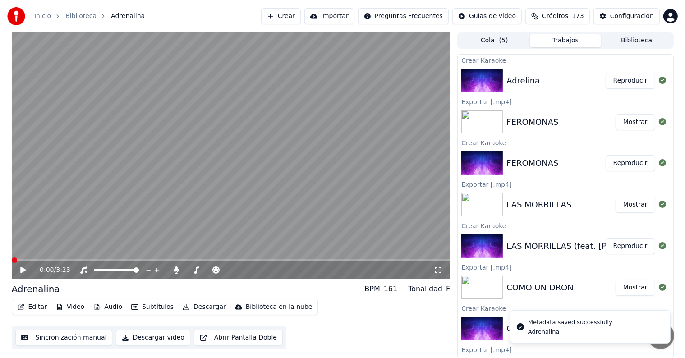
click at [73, 178] on video at bounding box center [231, 155] width 439 height 247
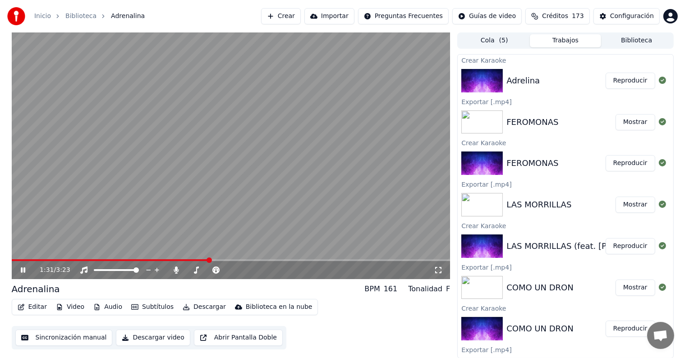
click at [228, 259] on span at bounding box center [231, 260] width 439 height 2
click at [240, 259] on video at bounding box center [231, 155] width 439 height 247
click at [241, 259] on span at bounding box center [231, 260] width 439 height 2
click at [246, 228] on video at bounding box center [231, 155] width 439 height 247
click at [279, 261] on div "1:48 / 3:23" at bounding box center [231, 270] width 439 height 18
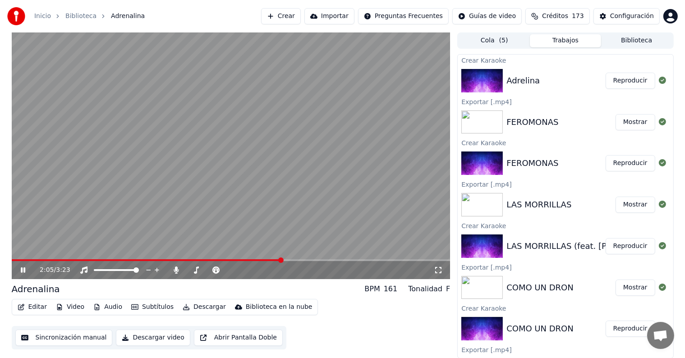
click at [281, 260] on span at bounding box center [231, 260] width 439 height 2
click at [382, 258] on video at bounding box center [231, 155] width 439 height 247
click at [390, 258] on video at bounding box center [231, 155] width 439 height 247
click at [229, 213] on video at bounding box center [231, 155] width 439 height 247
click at [201, 308] on button "Descargar" at bounding box center [204, 307] width 50 height 13
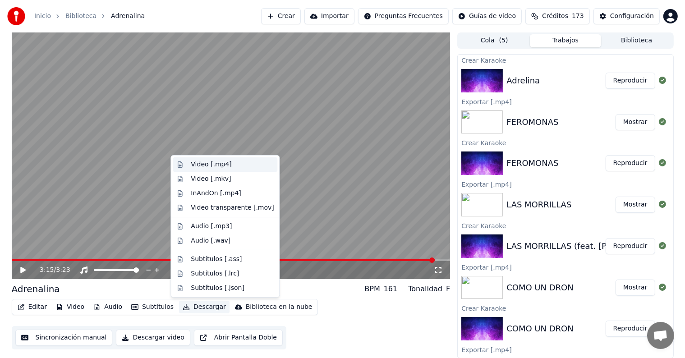
click at [229, 162] on div "Video [.mp4]" at bounding box center [232, 164] width 83 height 9
